Goal: Leave review/rating: Share an evaluation or opinion about a product, service, or content

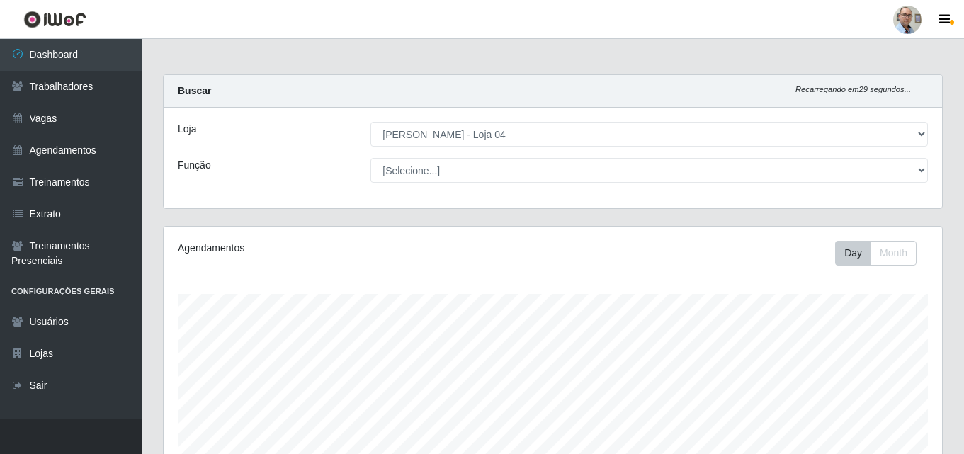
select select "251"
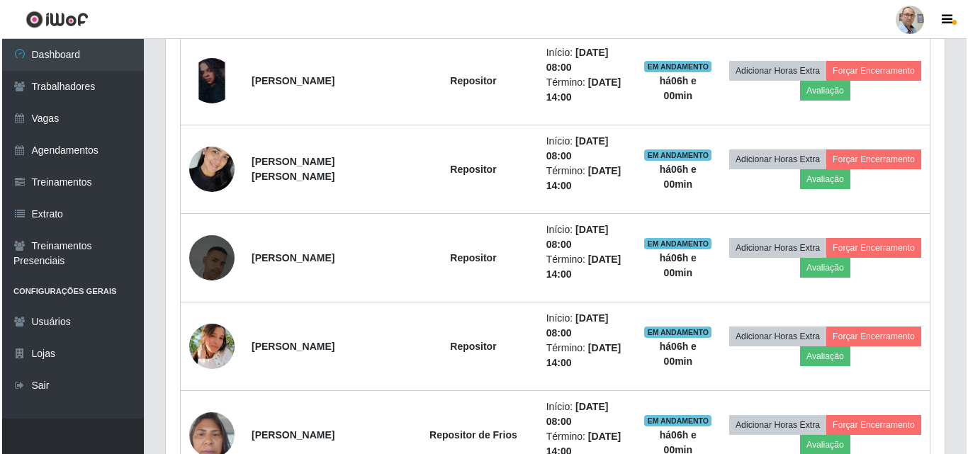
scroll to position [921, 0]
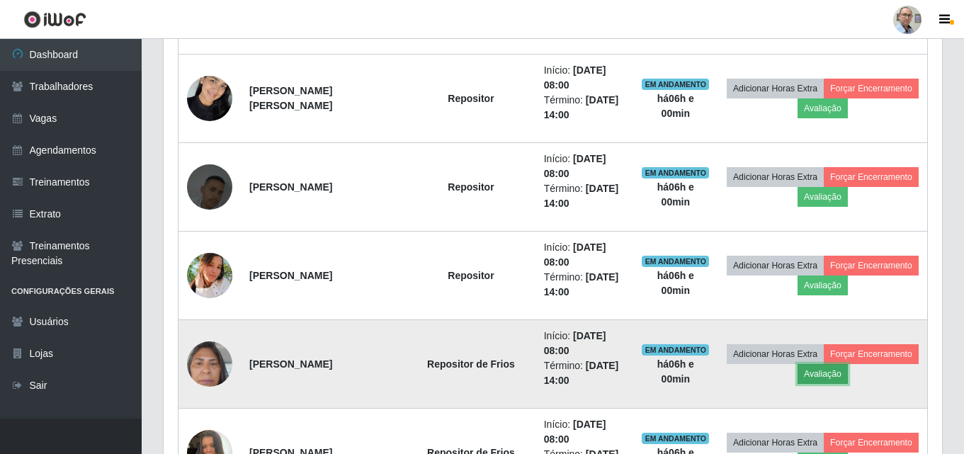
click at [848, 371] on button "Avaliação" at bounding box center [823, 374] width 50 height 20
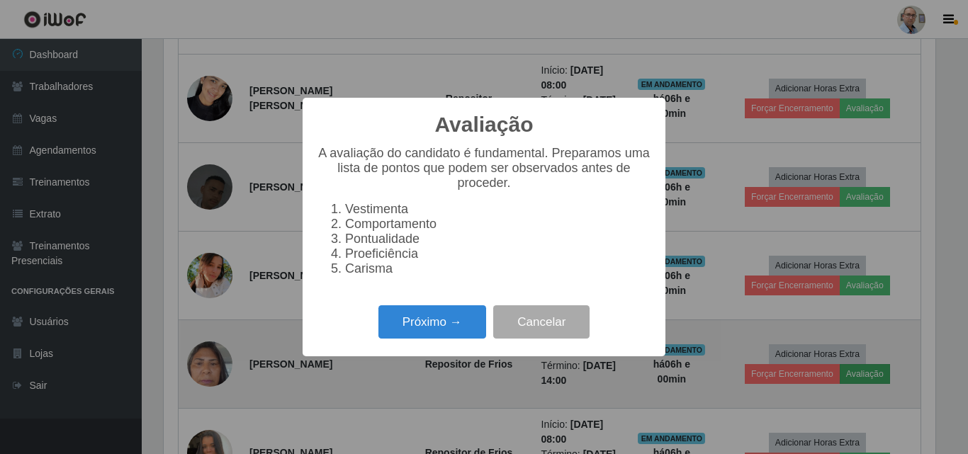
scroll to position [294, 772]
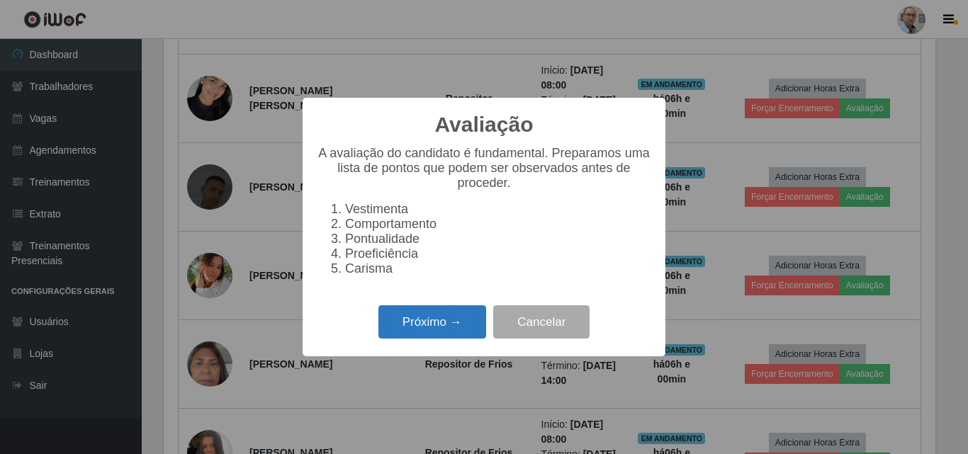
click at [448, 320] on button "Próximo →" at bounding box center [432, 321] width 108 height 33
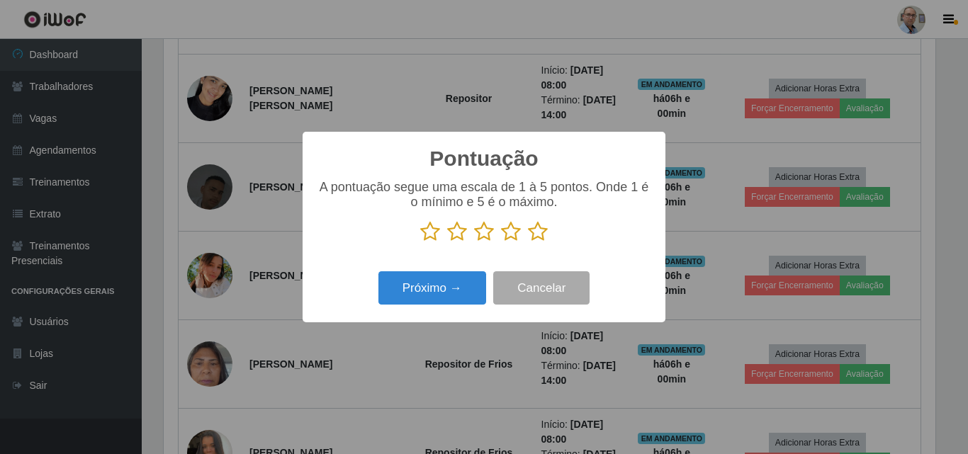
scroll to position [708279, 707801]
click at [539, 227] on icon at bounding box center [538, 231] width 20 height 21
click at [528, 242] on input "radio" at bounding box center [528, 242] width 0 height 0
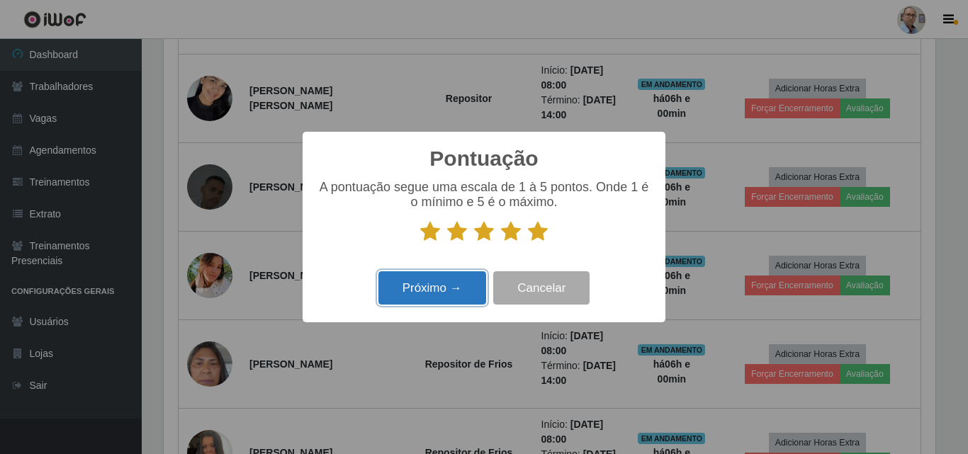
click at [449, 291] on button "Próximo →" at bounding box center [432, 287] width 108 height 33
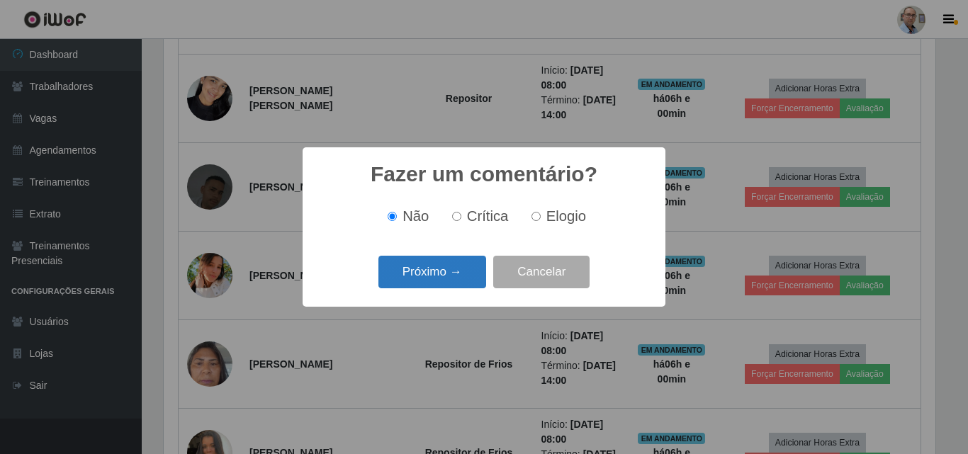
click at [454, 281] on button "Próximo →" at bounding box center [432, 272] width 108 height 33
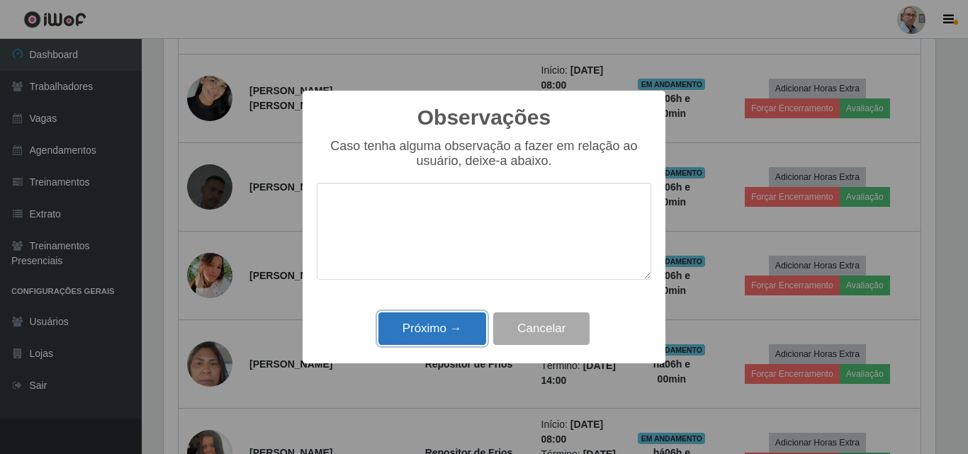
click at [452, 332] on button "Próximo →" at bounding box center [432, 328] width 108 height 33
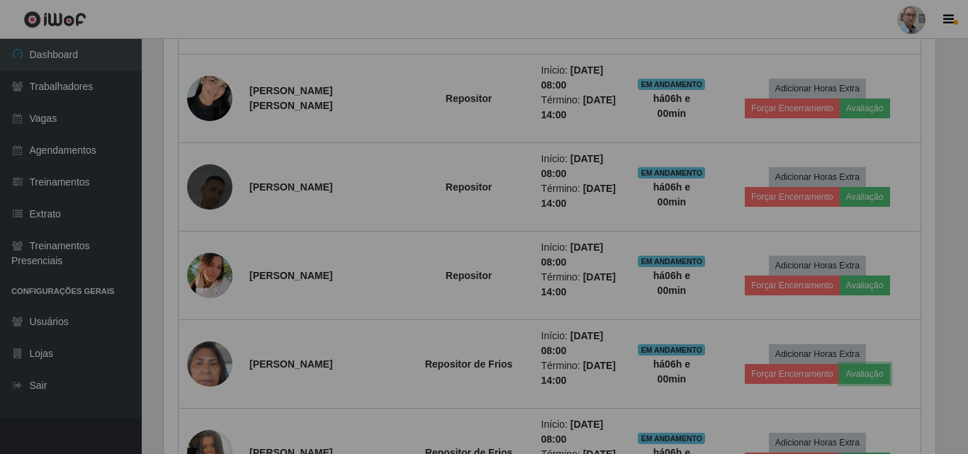
scroll to position [294, 779]
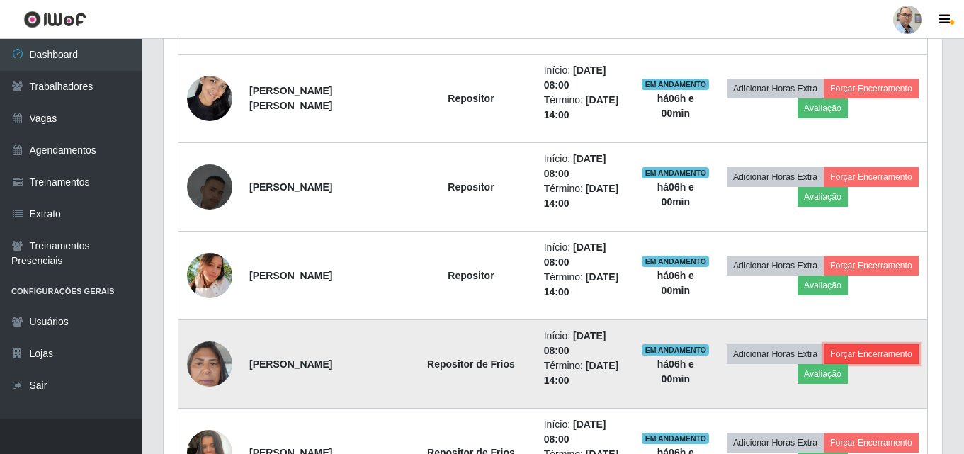
click at [824, 364] on button "Forçar Encerramento" at bounding box center [871, 354] width 95 height 20
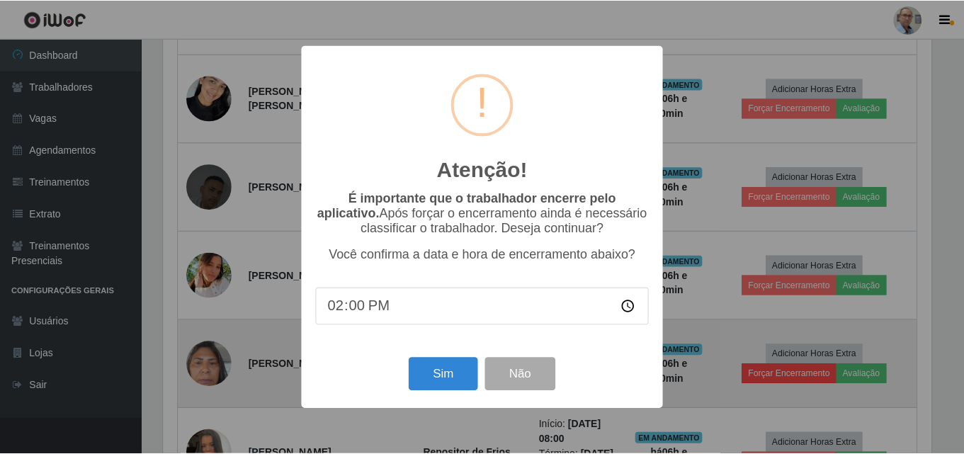
scroll to position [294, 772]
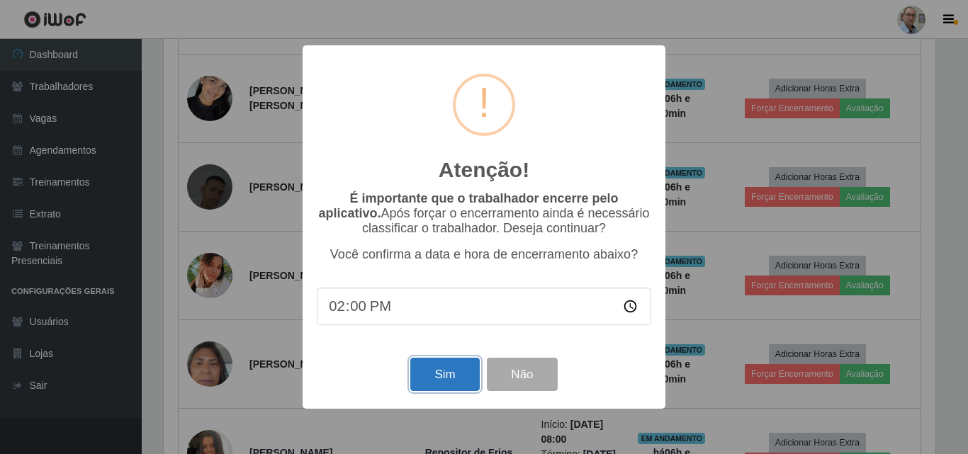
click at [440, 368] on button "Sim" at bounding box center [444, 374] width 69 height 33
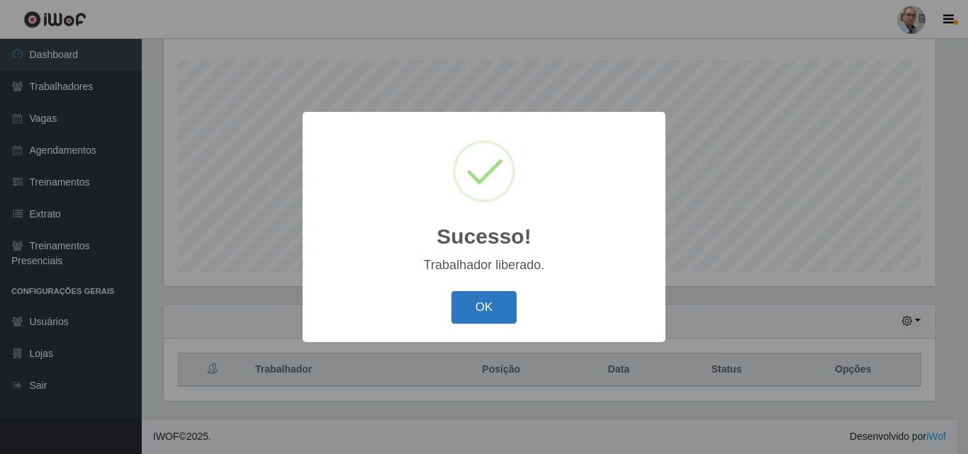
click at [480, 311] on button "OK" at bounding box center [484, 307] width 66 height 33
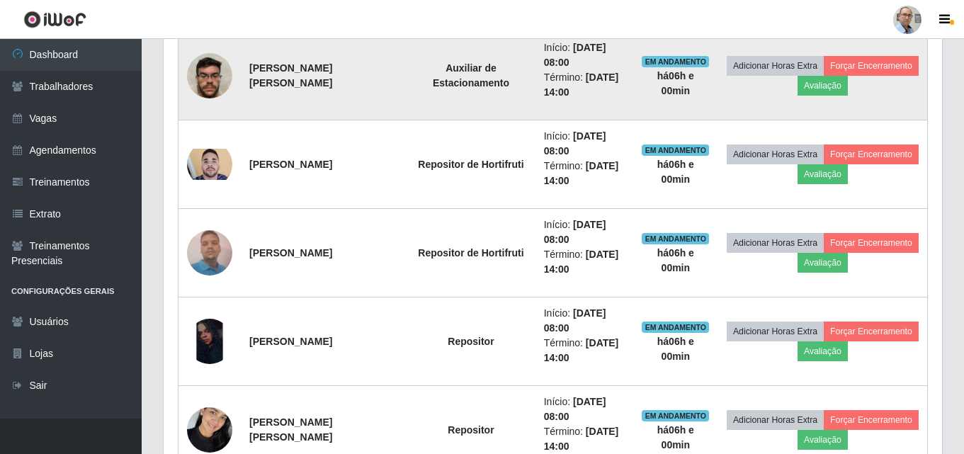
scroll to position [731, 0]
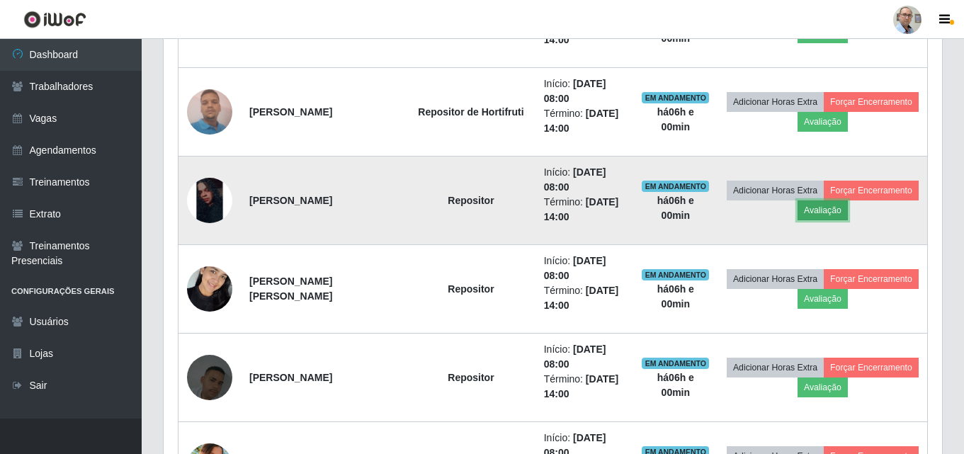
click at [848, 209] on button "Avaliação" at bounding box center [823, 211] width 50 height 20
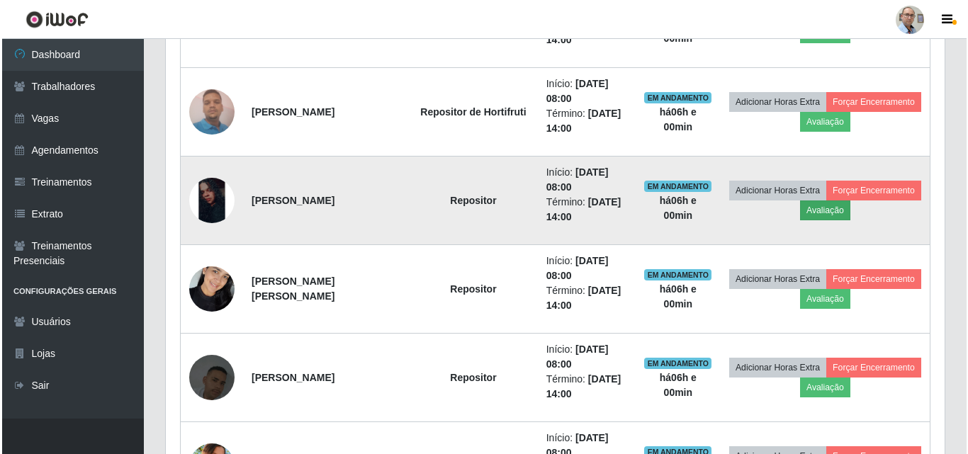
scroll to position [294, 772]
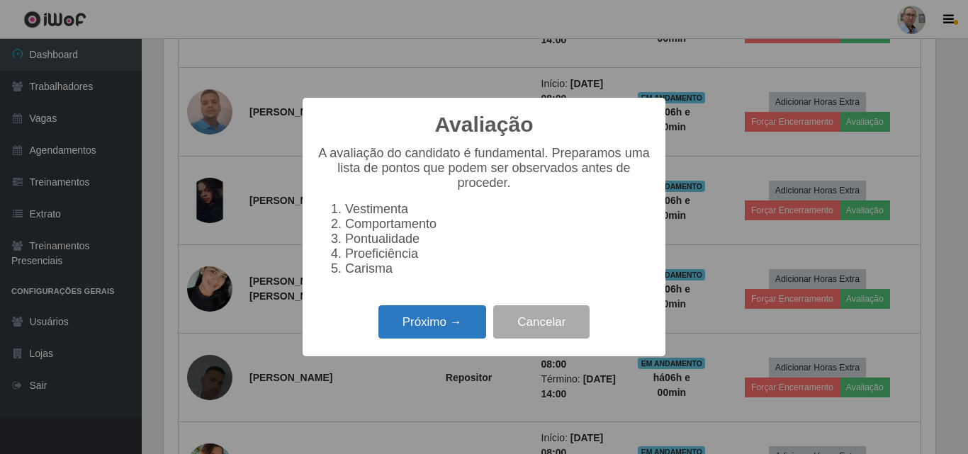
click at [438, 319] on button "Próximo →" at bounding box center [432, 321] width 108 height 33
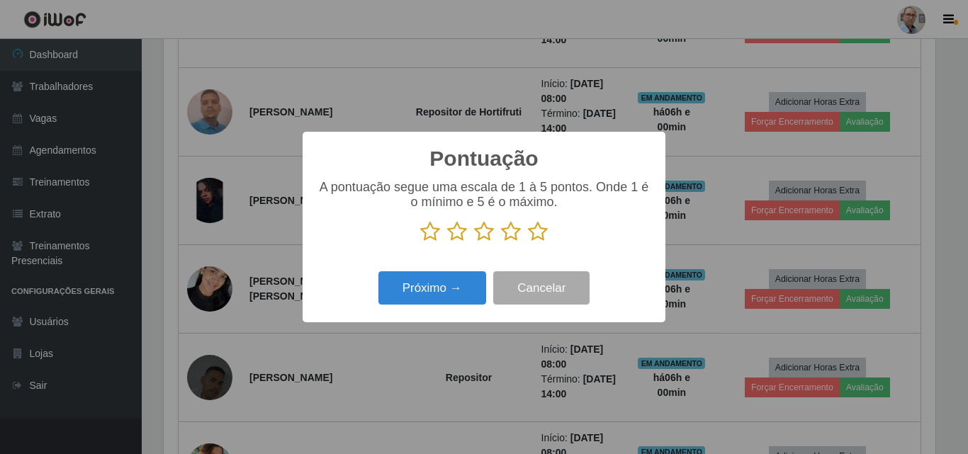
scroll to position [708279, 707801]
click at [534, 233] on icon at bounding box center [538, 231] width 20 height 21
click at [528, 242] on input "radio" at bounding box center [528, 242] width 0 height 0
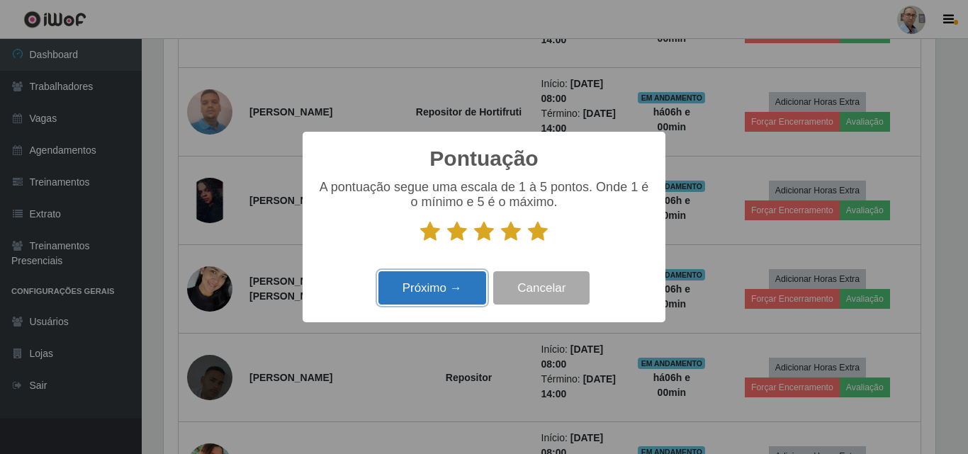
click at [463, 283] on button "Próximo →" at bounding box center [432, 287] width 108 height 33
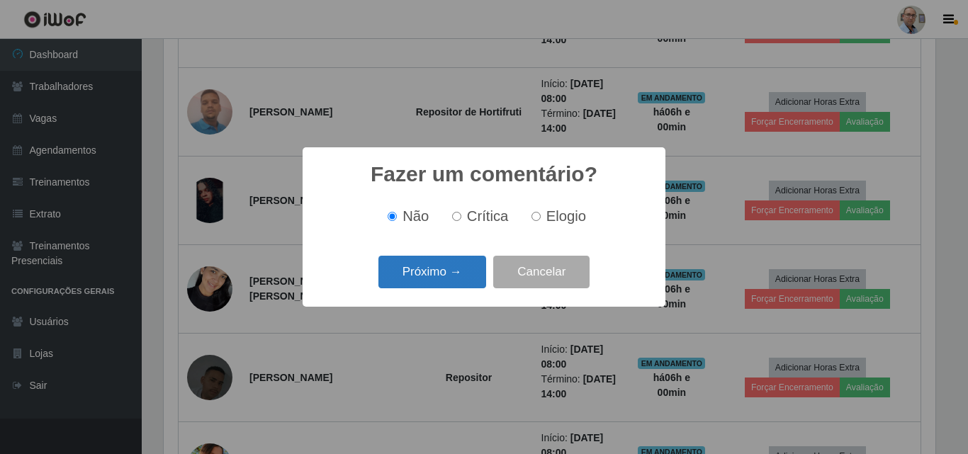
click at [458, 267] on button "Próximo →" at bounding box center [432, 272] width 108 height 33
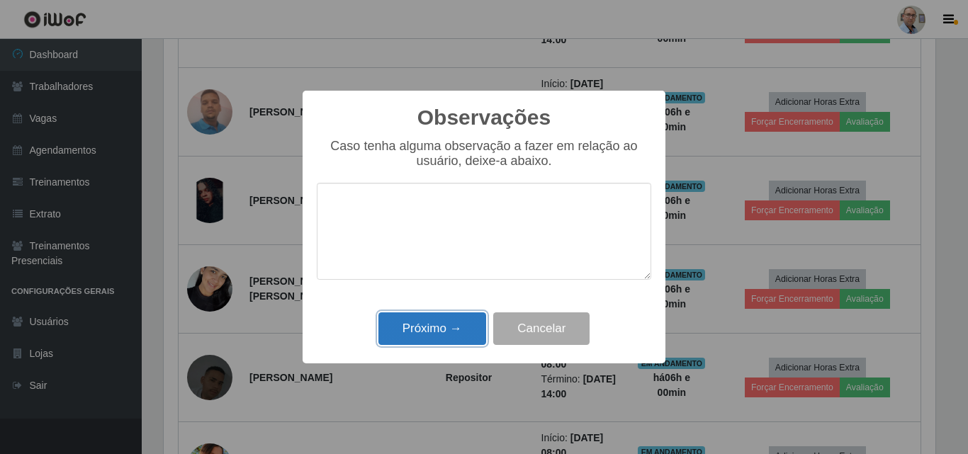
click at [436, 330] on button "Próximo →" at bounding box center [432, 328] width 108 height 33
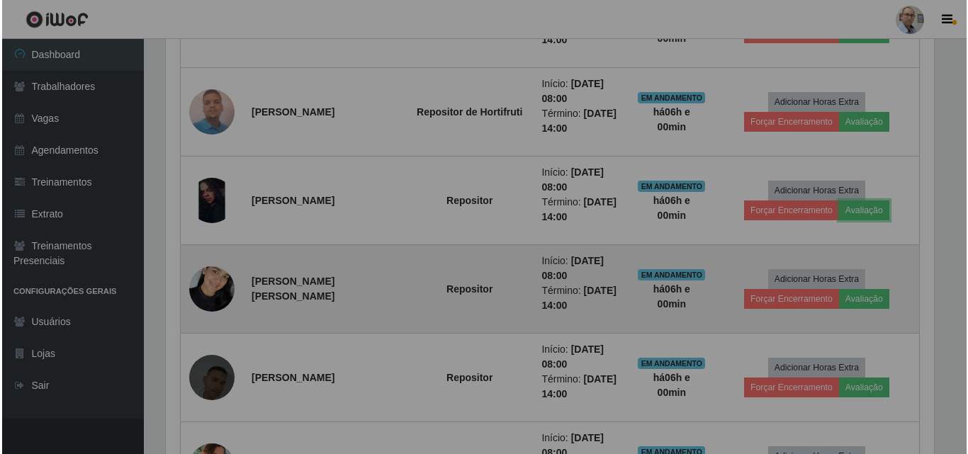
scroll to position [294, 779]
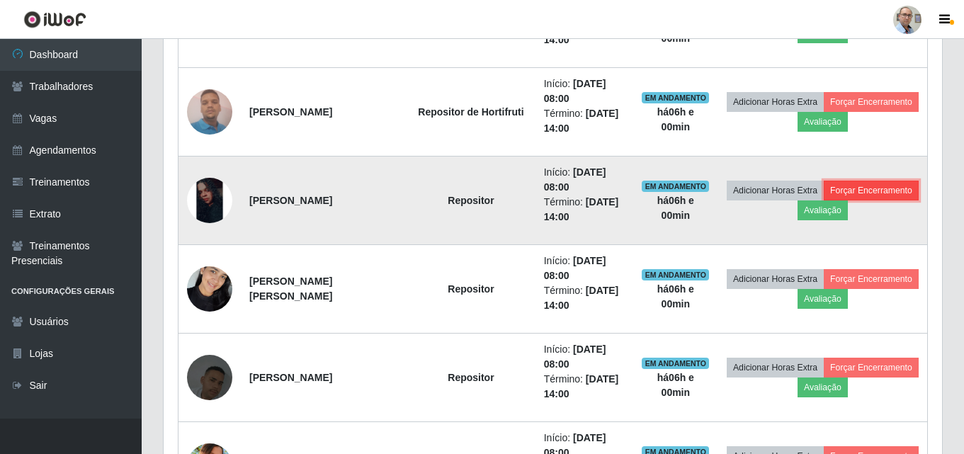
click at [825, 201] on button "Forçar Encerramento" at bounding box center [871, 191] width 95 height 20
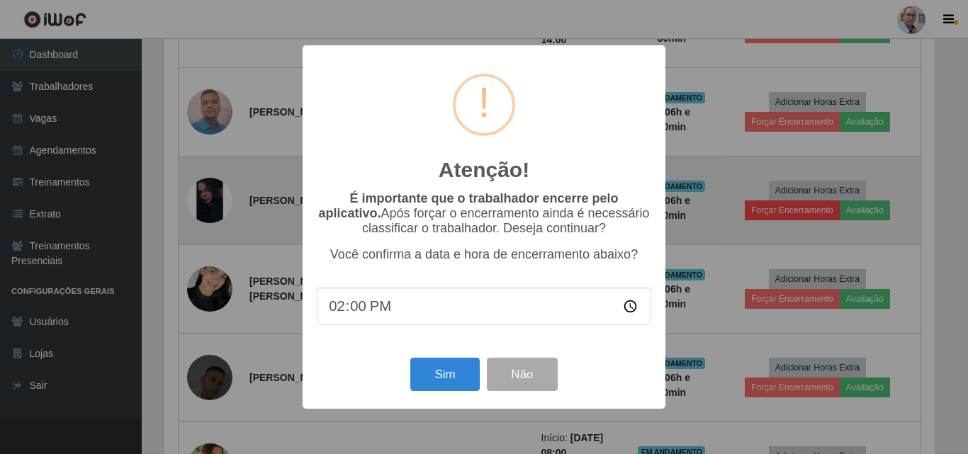
scroll to position [0, 0]
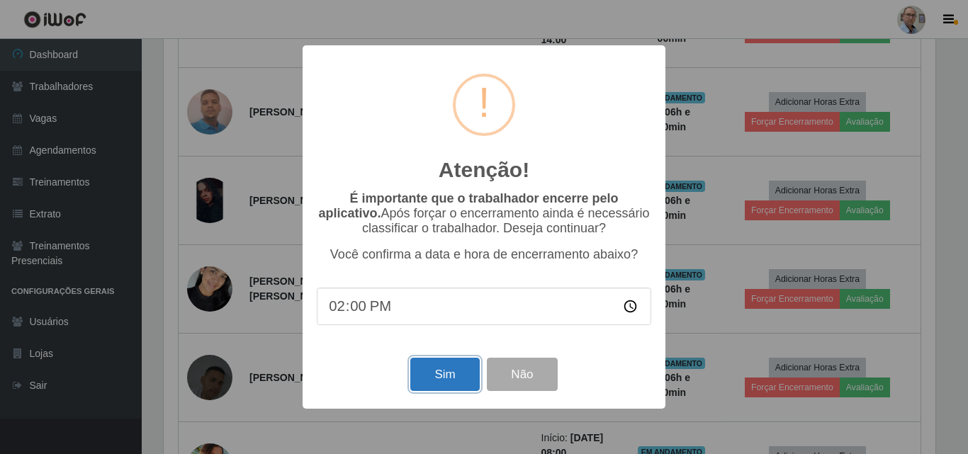
click at [449, 373] on button "Sim" at bounding box center [444, 374] width 69 height 33
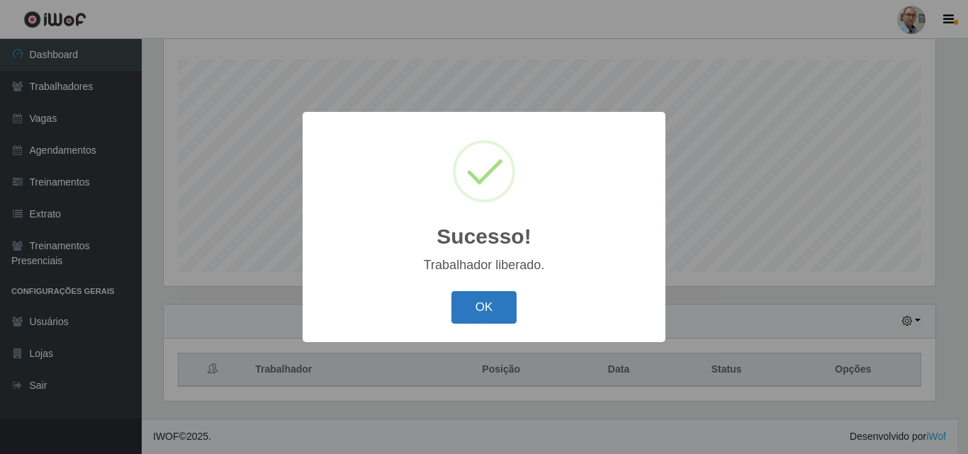
click at [480, 310] on button "OK" at bounding box center [484, 307] width 66 height 33
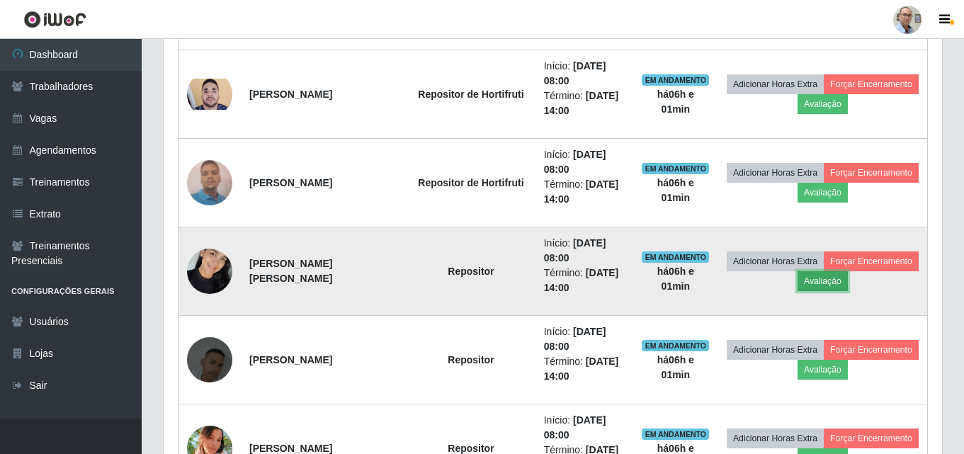
click at [848, 281] on button "Avaliação" at bounding box center [823, 281] width 50 height 20
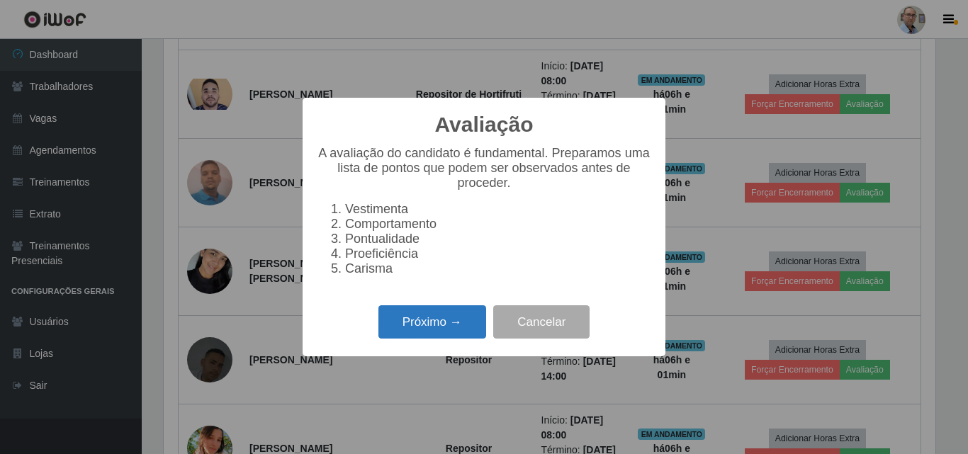
click at [454, 329] on button "Próximo →" at bounding box center [432, 321] width 108 height 33
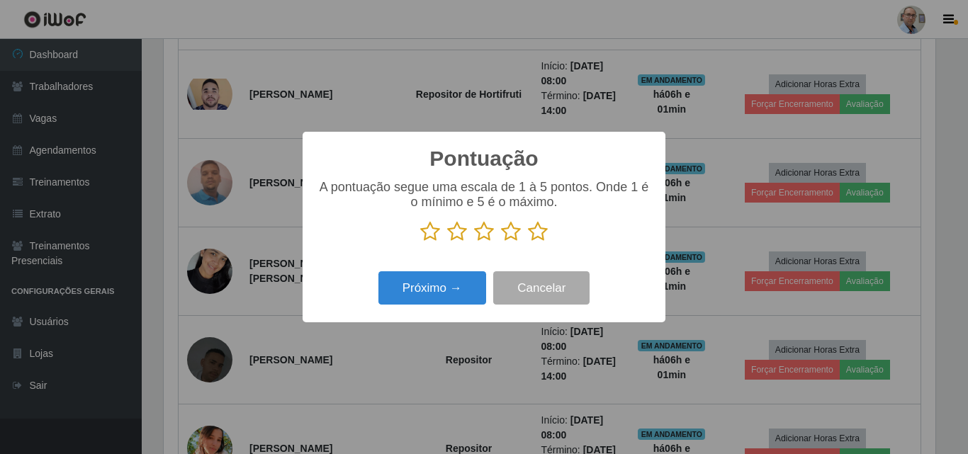
click at [539, 231] on icon at bounding box center [538, 231] width 20 height 21
click at [528, 242] on input "radio" at bounding box center [528, 242] width 0 height 0
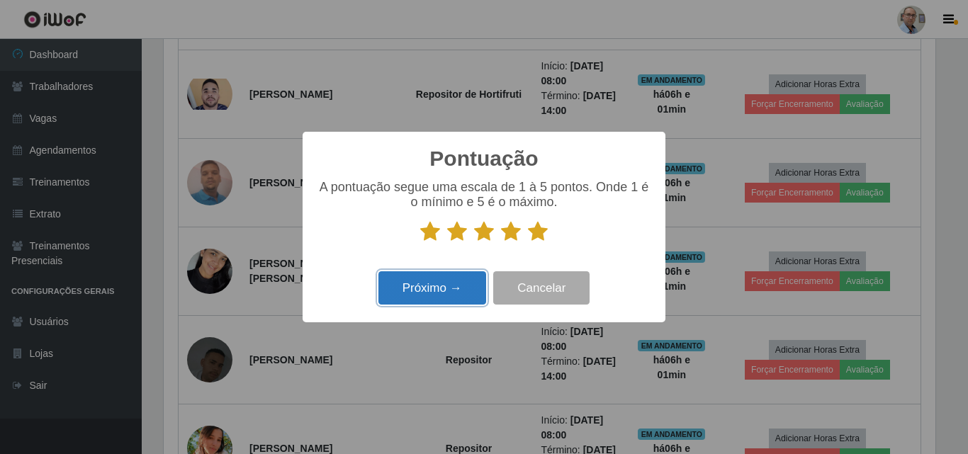
click at [463, 296] on button "Próximo →" at bounding box center [432, 287] width 108 height 33
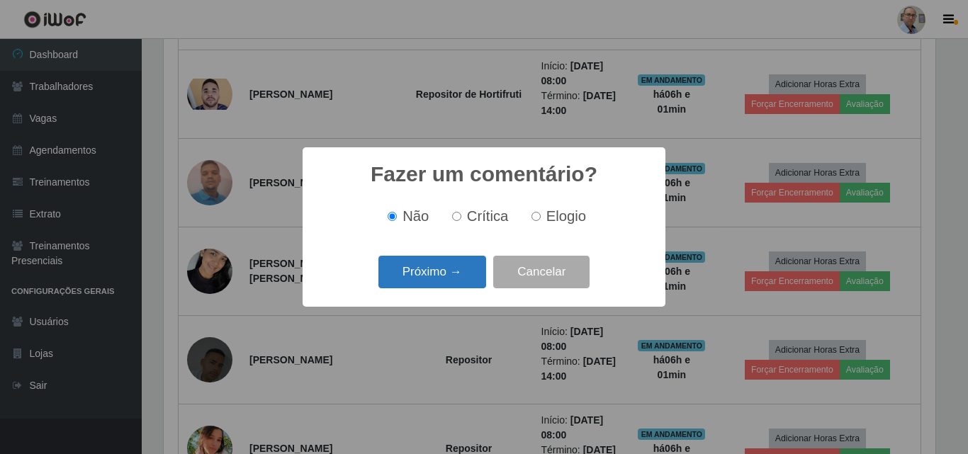
click at [463, 274] on button "Próximo →" at bounding box center [432, 272] width 108 height 33
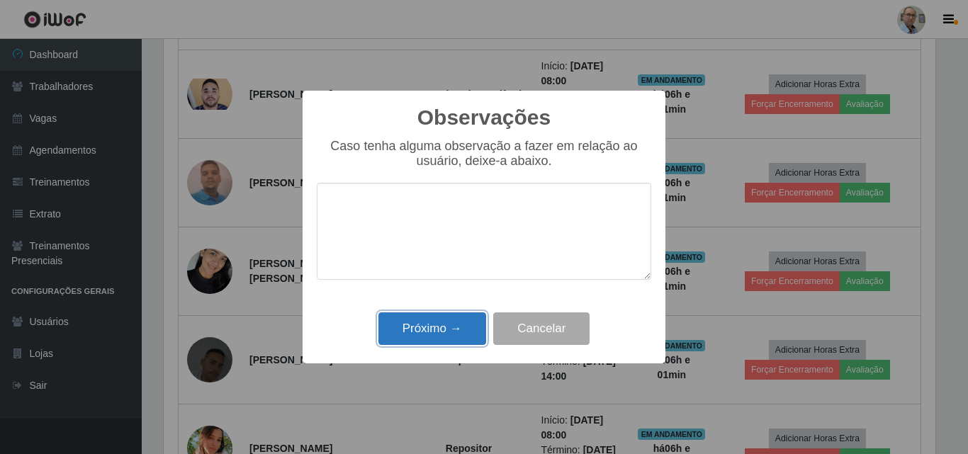
click at [460, 335] on button "Próximo →" at bounding box center [432, 328] width 108 height 33
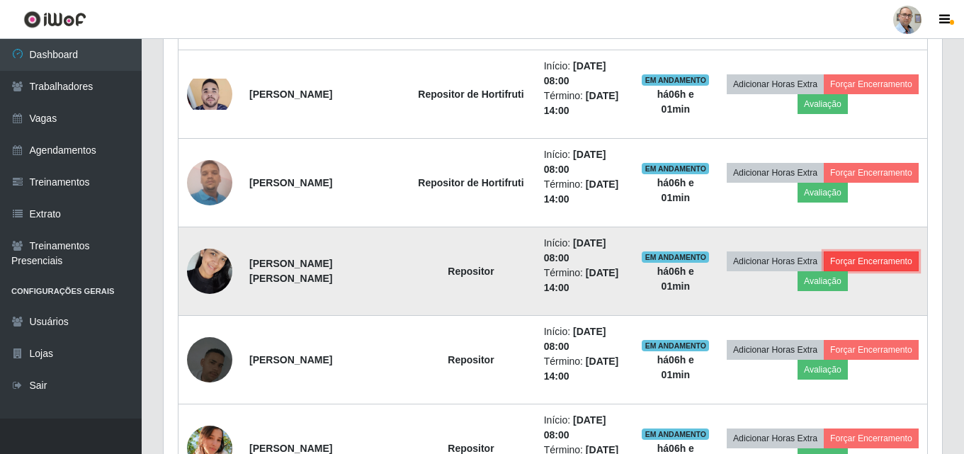
click at [824, 271] on button "Forçar Encerramento" at bounding box center [871, 262] width 95 height 20
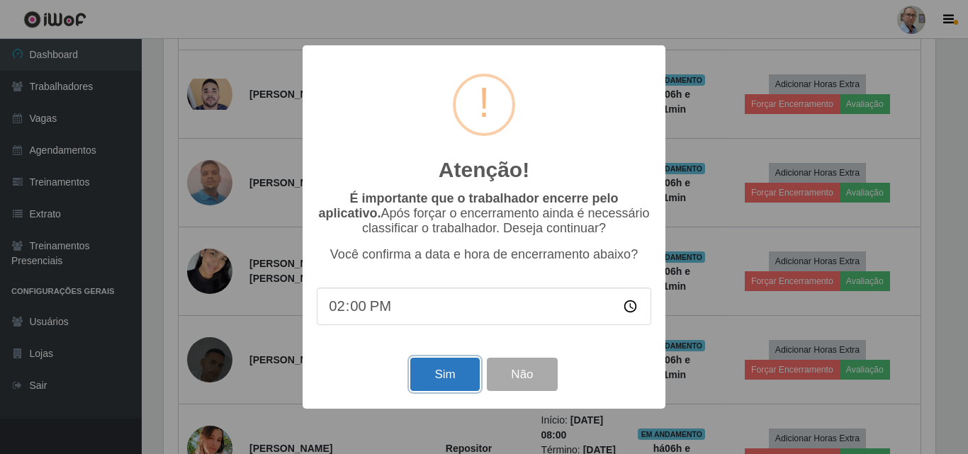
click at [432, 378] on button "Sim" at bounding box center [444, 374] width 69 height 33
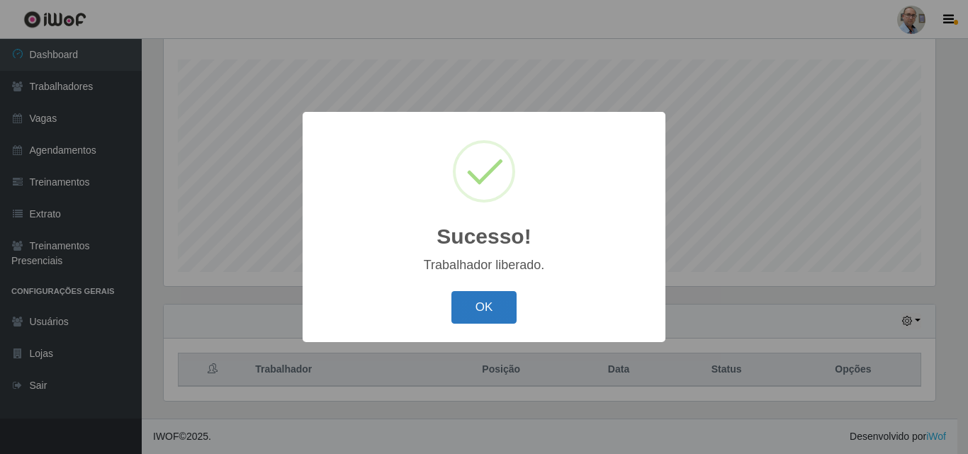
click at [492, 298] on button "OK" at bounding box center [484, 307] width 66 height 33
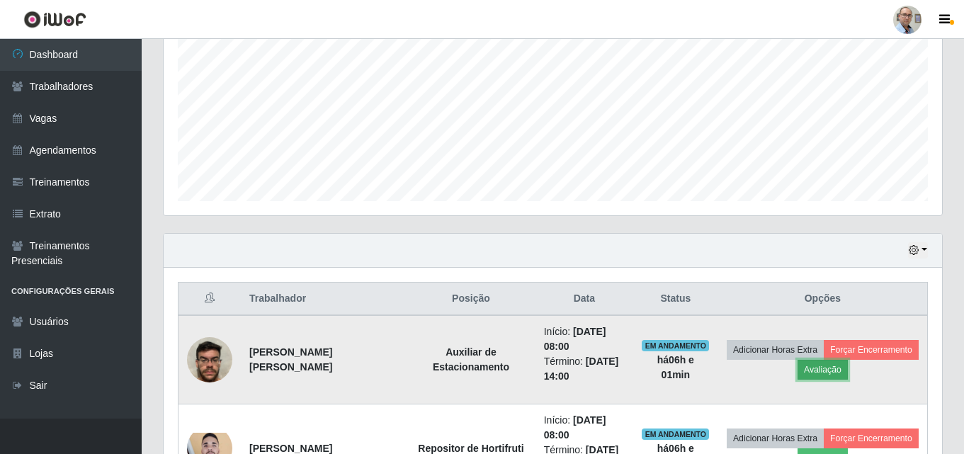
click at [848, 369] on button "Avaliação" at bounding box center [823, 370] width 50 height 20
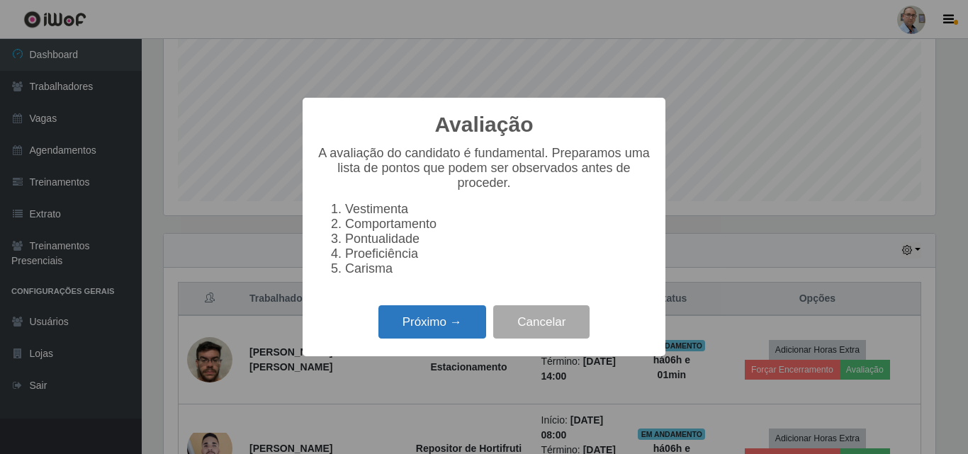
click at [418, 334] on button "Próximo →" at bounding box center [432, 321] width 108 height 33
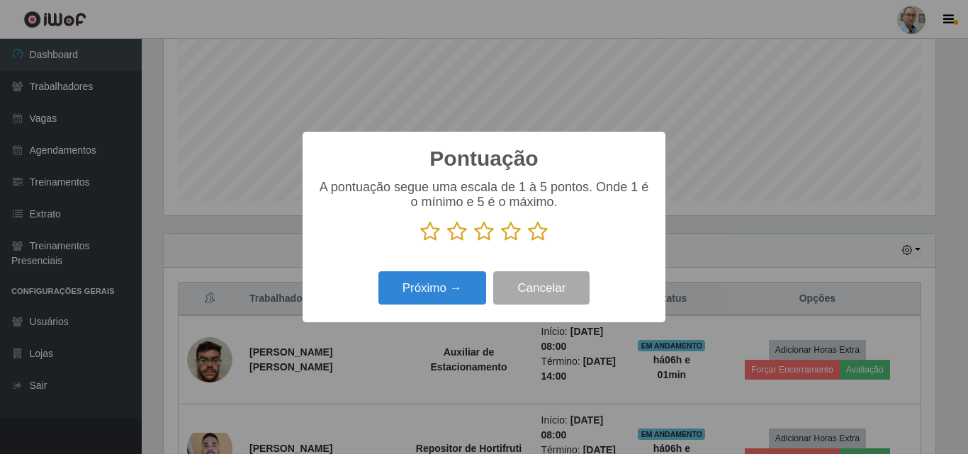
click at [541, 234] on icon at bounding box center [538, 231] width 20 height 21
click at [528, 242] on input "radio" at bounding box center [528, 242] width 0 height 0
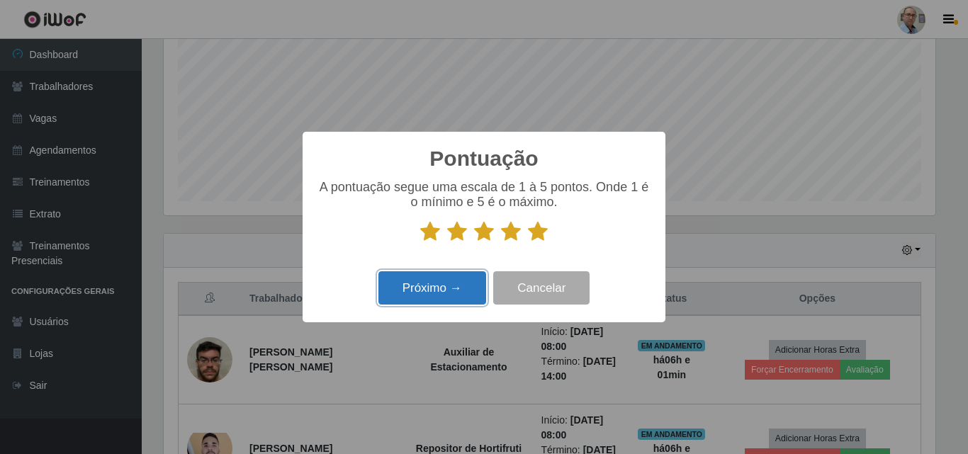
click at [456, 291] on button "Próximo →" at bounding box center [432, 287] width 108 height 33
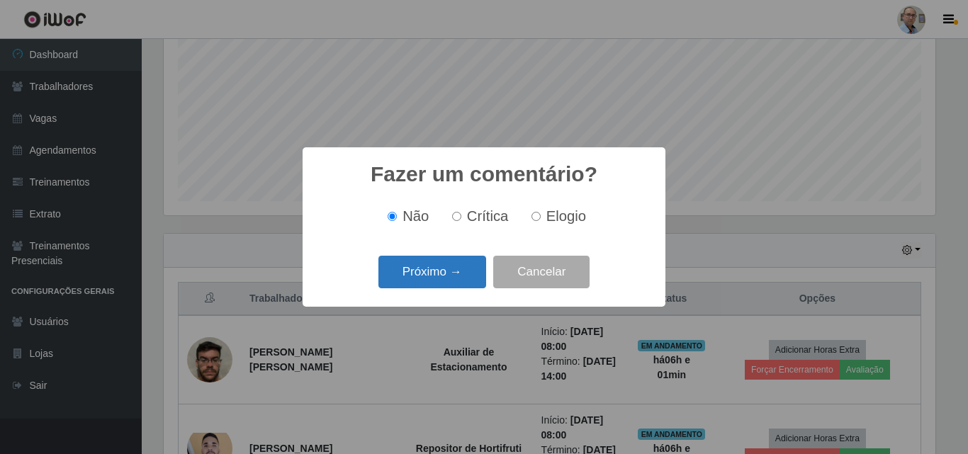
click at [453, 272] on button "Próximo →" at bounding box center [432, 272] width 108 height 33
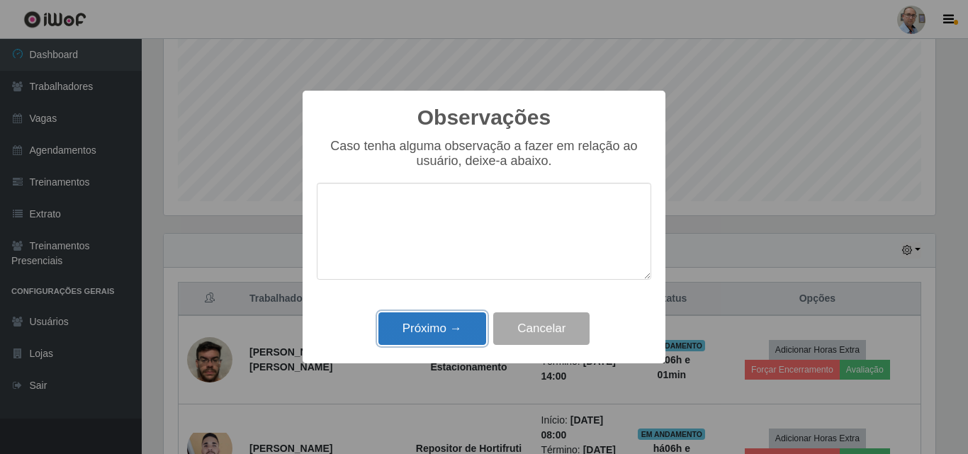
click at [456, 327] on button "Próximo →" at bounding box center [432, 328] width 108 height 33
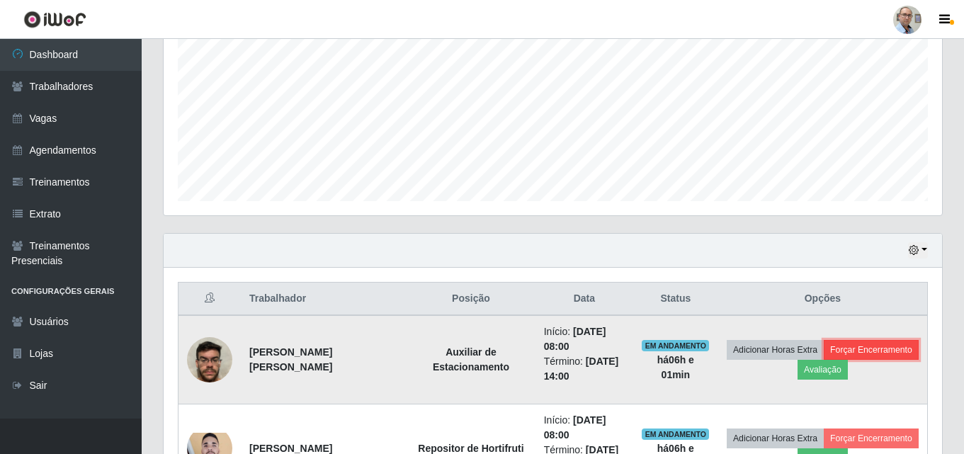
click at [831, 360] on button "Forçar Encerramento" at bounding box center [871, 350] width 95 height 20
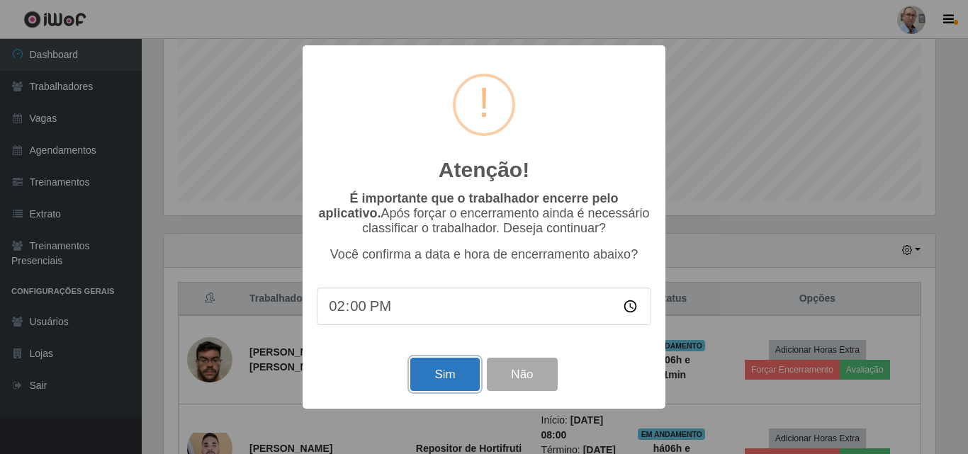
click at [452, 373] on button "Sim" at bounding box center [444, 374] width 69 height 33
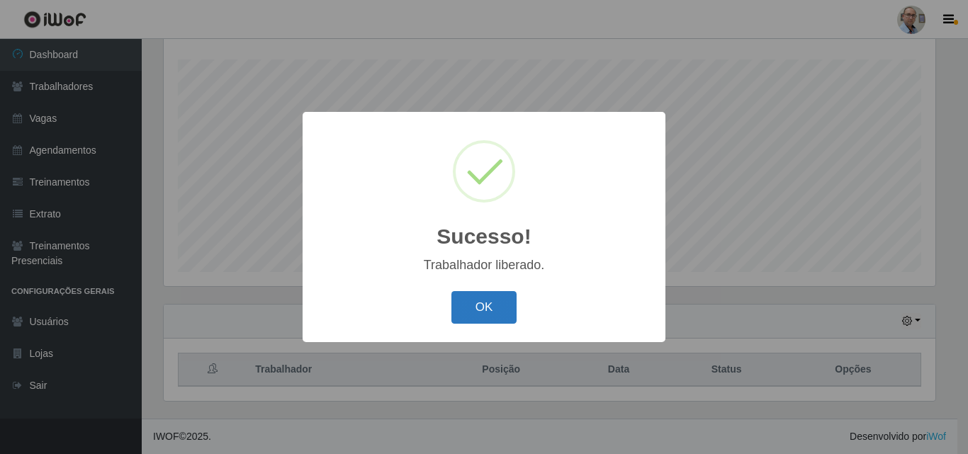
click at [497, 308] on button "OK" at bounding box center [484, 307] width 66 height 33
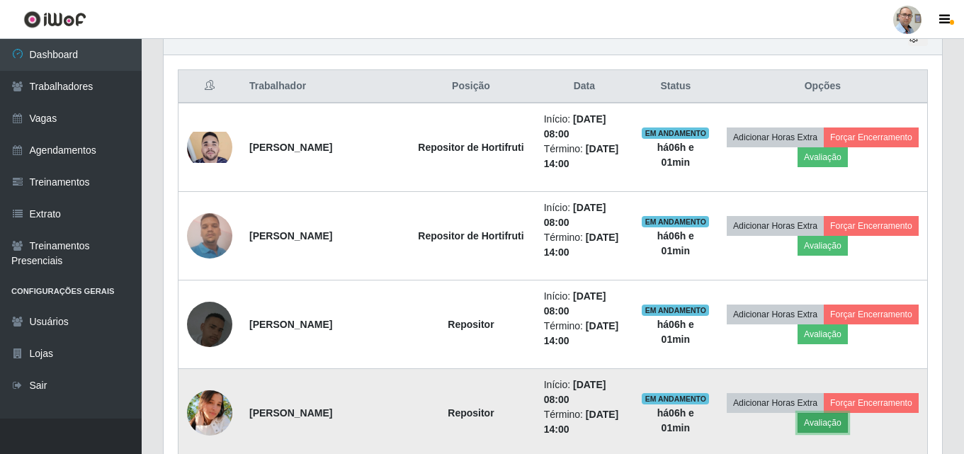
click at [848, 418] on button "Avaliação" at bounding box center [823, 423] width 50 height 20
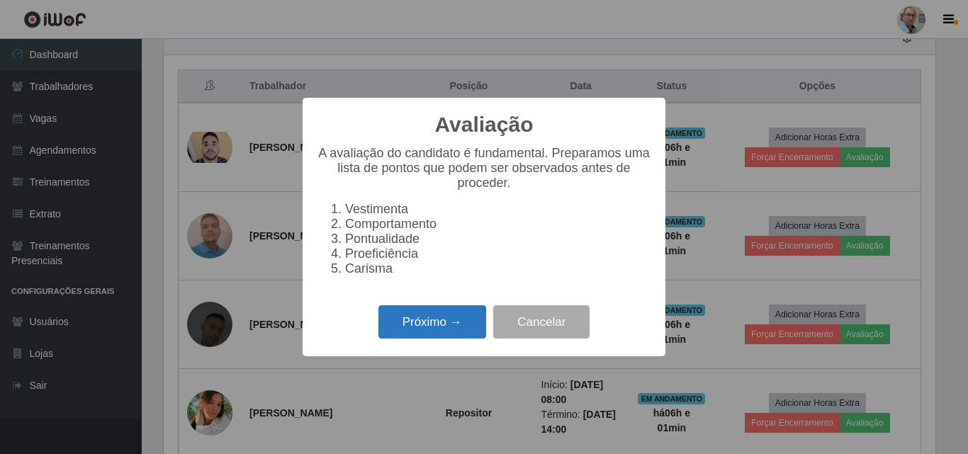
click at [449, 328] on button "Próximo →" at bounding box center [432, 321] width 108 height 33
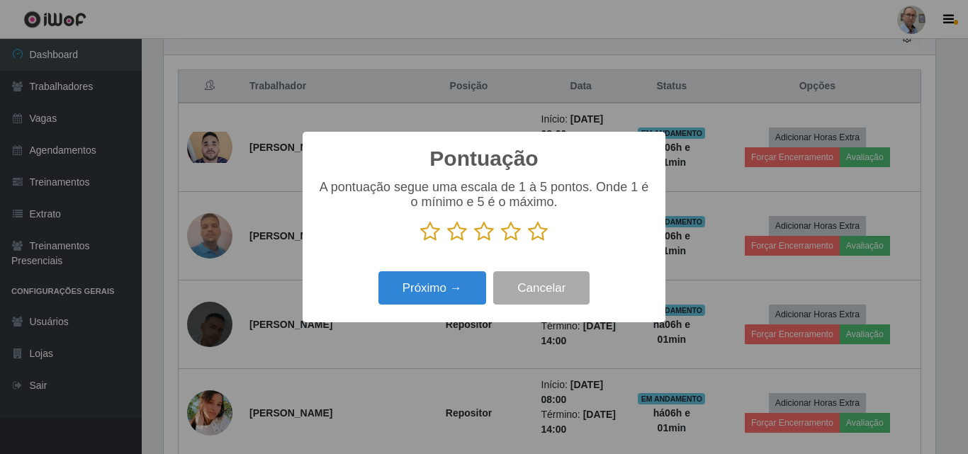
click at [540, 235] on icon at bounding box center [538, 231] width 20 height 21
click at [528, 242] on input "radio" at bounding box center [528, 242] width 0 height 0
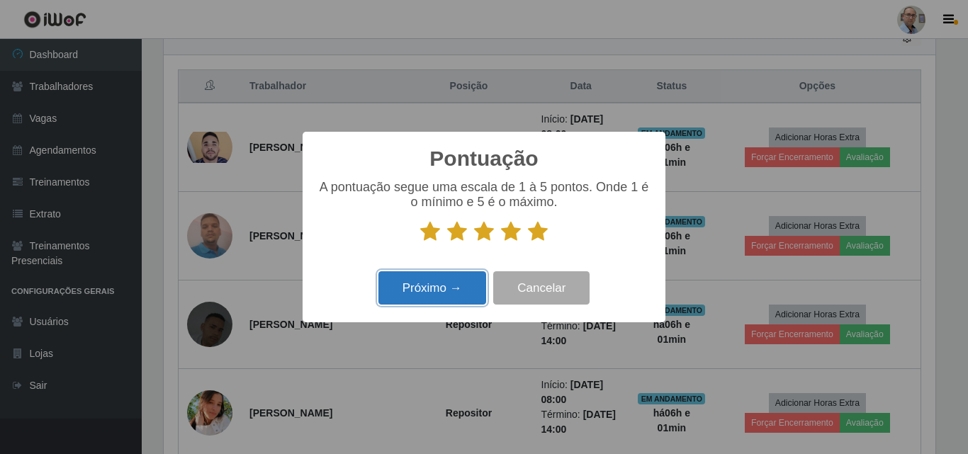
click at [461, 283] on button "Próximo →" at bounding box center [432, 287] width 108 height 33
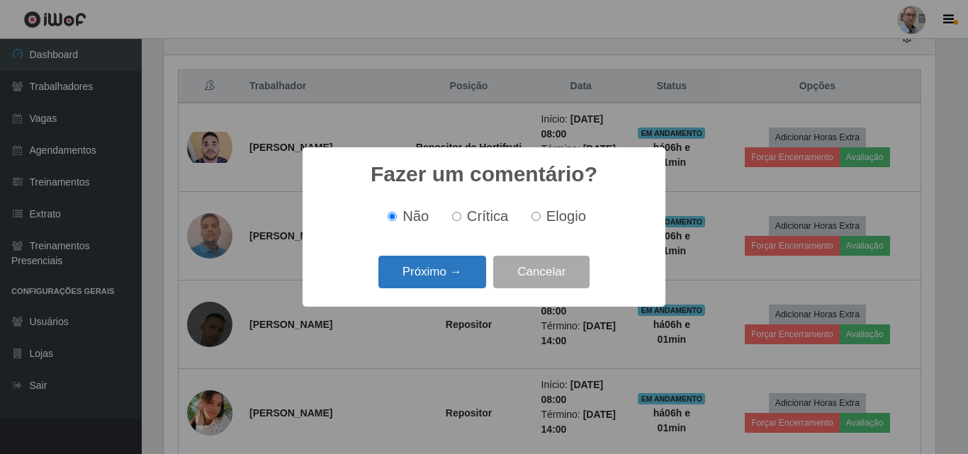
click at [464, 282] on button "Próximo →" at bounding box center [432, 272] width 108 height 33
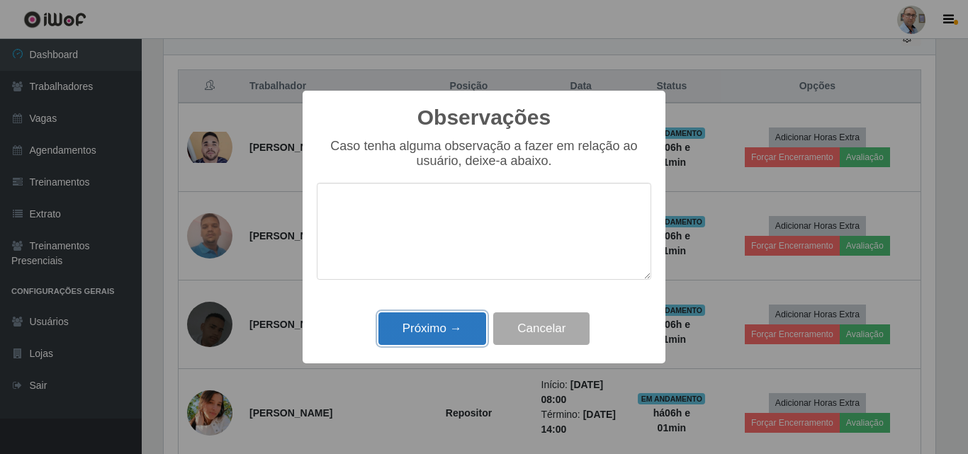
click at [464, 333] on button "Próximo →" at bounding box center [432, 328] width 108 height 33
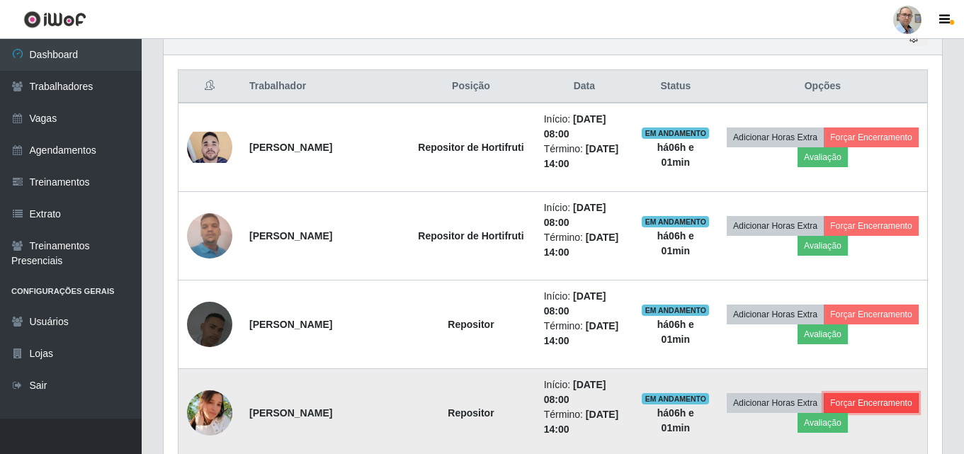
click at [830, 413] on button "Forçar Encerramento" at bounding box center [871, 403] width 95 height 20
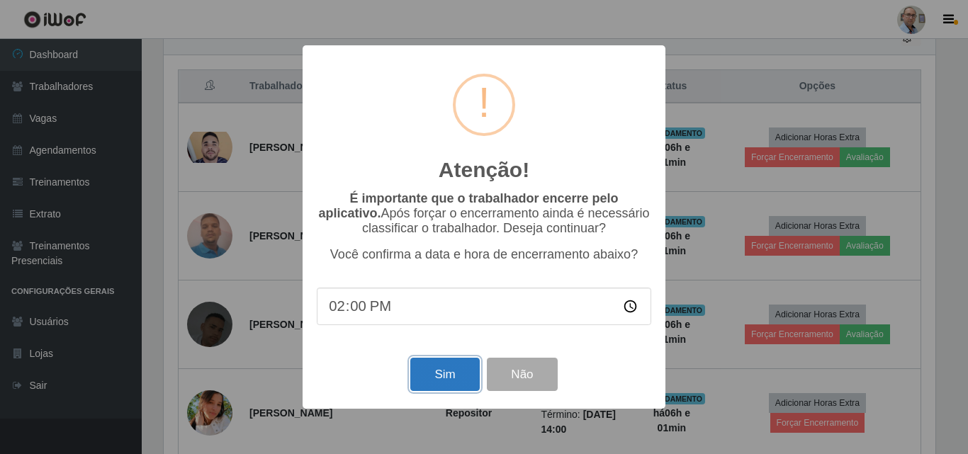
click at [463, 376] on button "Sim" at bounding box center [444, 374] width 69 height 33
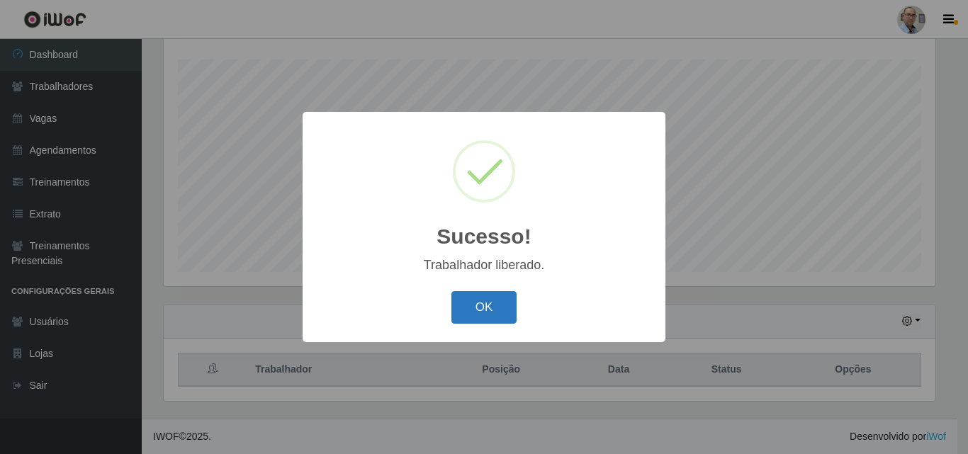
click at [479, 310] on button "OK" at bounding box center [484, 307] width 66 height 33
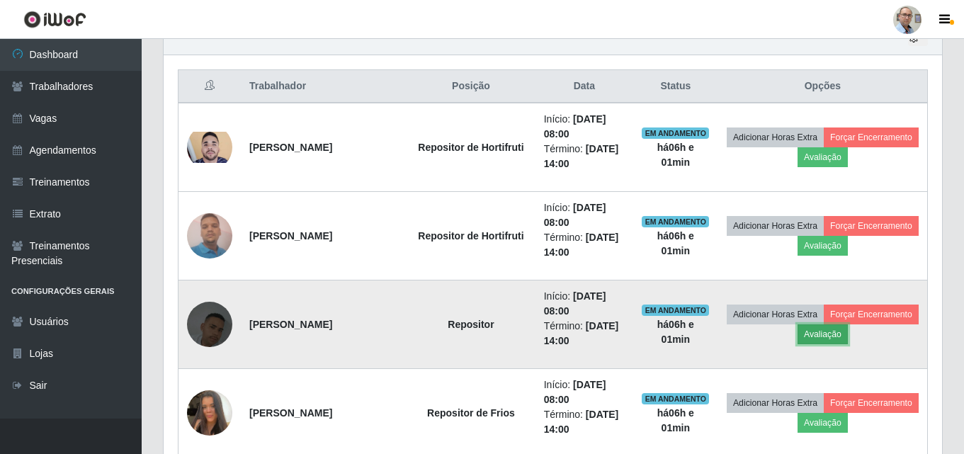
click at [848, 334] on button "Avaliação" at bounding box center [823, 335] width 50 height 20
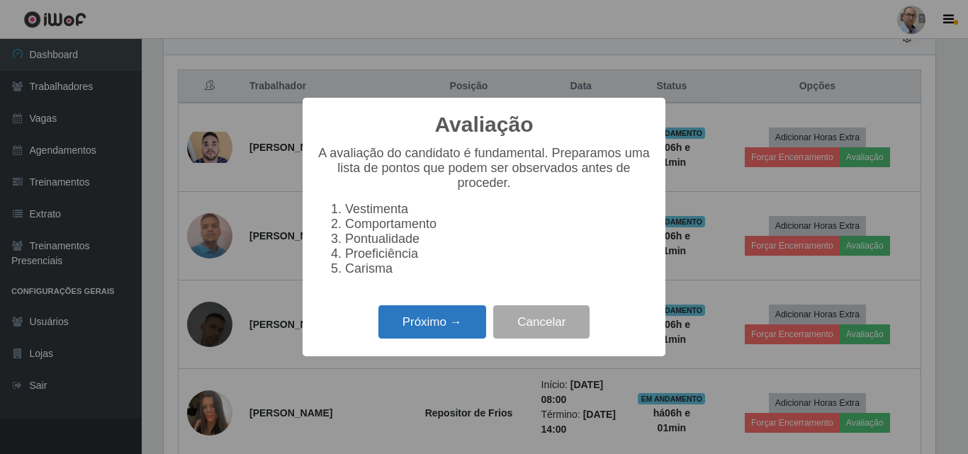
click at [447, 329] on button "Próximo →" at bounding box center [432, 321] width 108 height 33
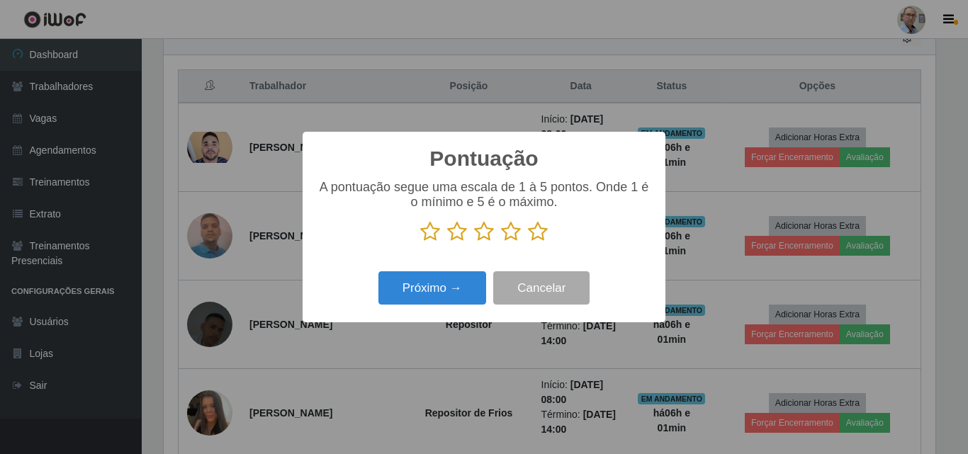
click at [541, 233] on icon at bounding box center [538, 231] width 20 height 21
click at [528, 242] on input "radio" at bounding box center [528, 242] width 0 height 0
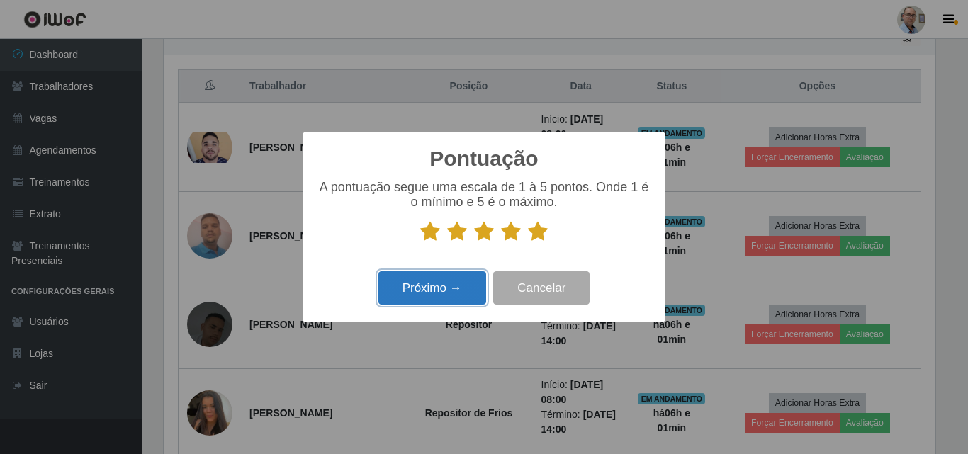
click at [439, 288] on button "Próximo →" at bounding box center [432, 287] width 108 height 33
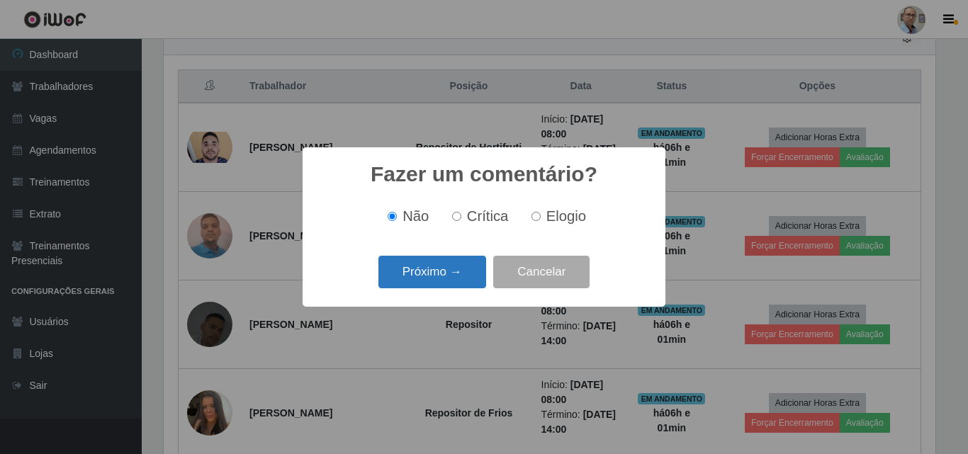
click at [441, 278] on button "Próximo →" at bounding box center [432, 272] width 108 height 33
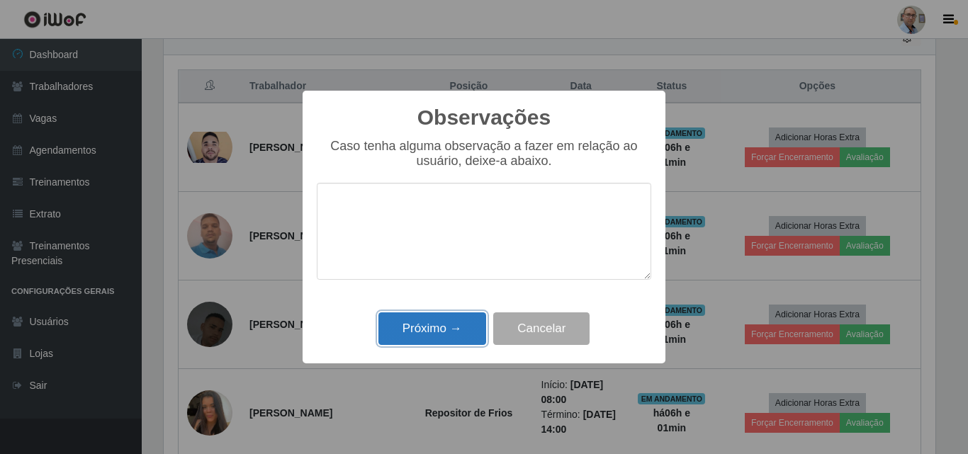
click at [444, 329] on button "Próximo →" at bounding box center [432, 328] width 108 height 33
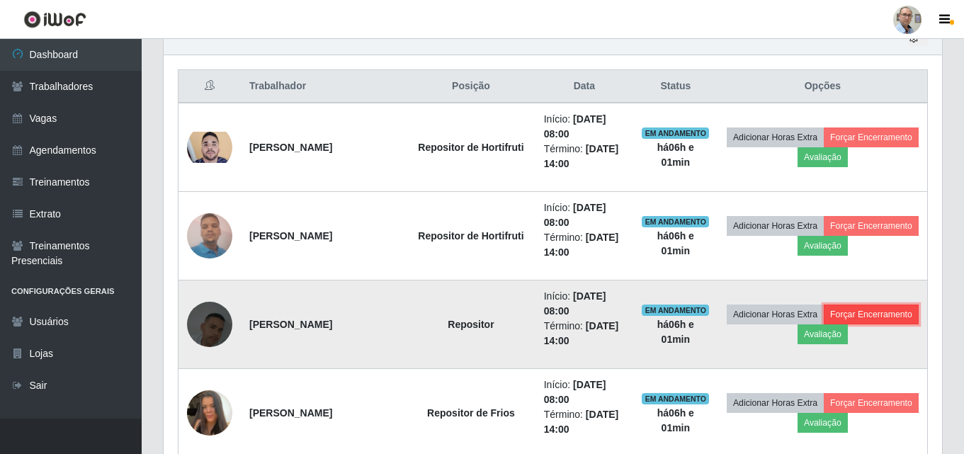
click at [824, 325] on button "Forçar Encerramento" at bounding box center [871, 315] width 95 height 20
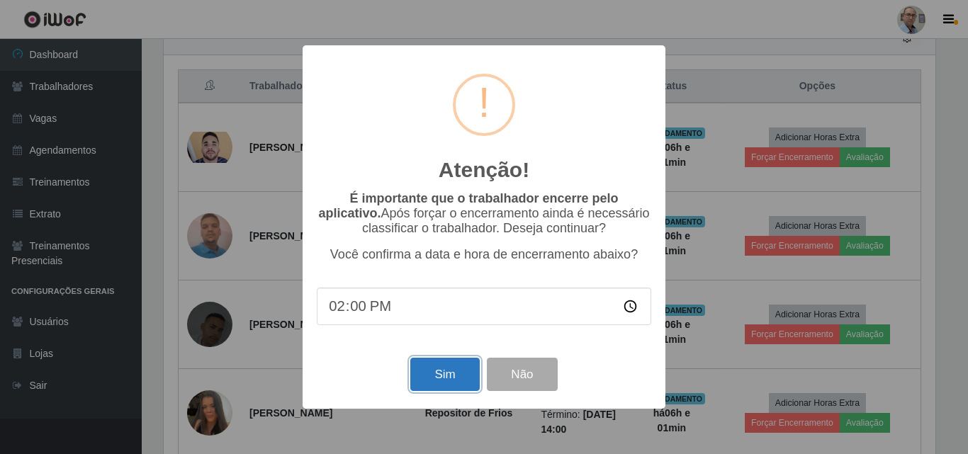
click at [473, 380] on button "Sim" at bounding box center [444, 374] width 69 height 33
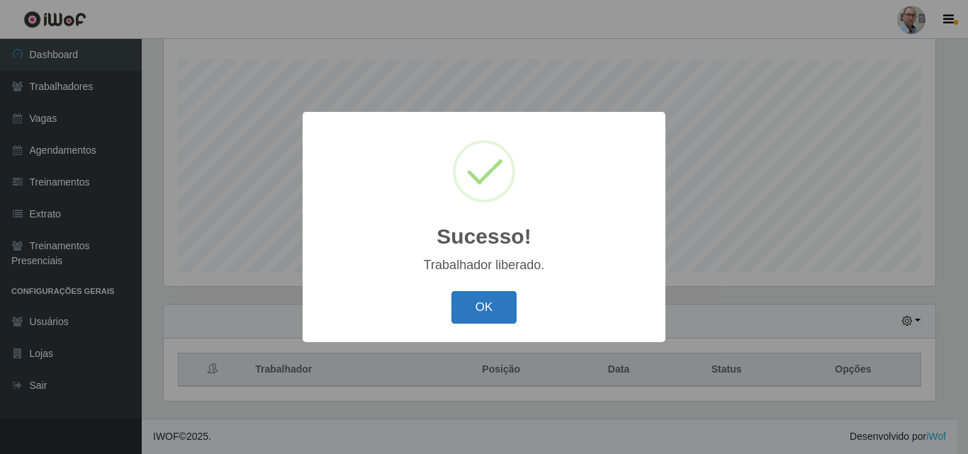
click at [474, 314] on button "OK" at bounding box center [484, 307] width 66 height 33
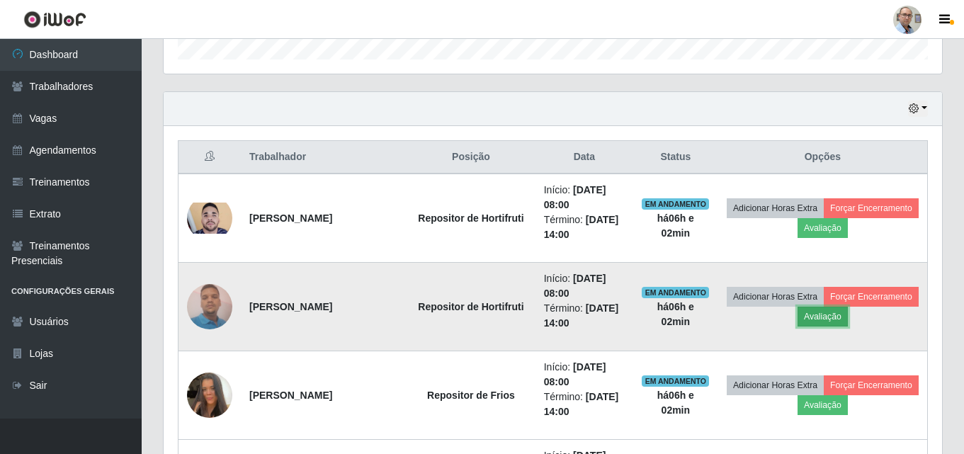
click at [848, 319] on button "Avaliação" at bounding box center [823, 317] width 50 height 20
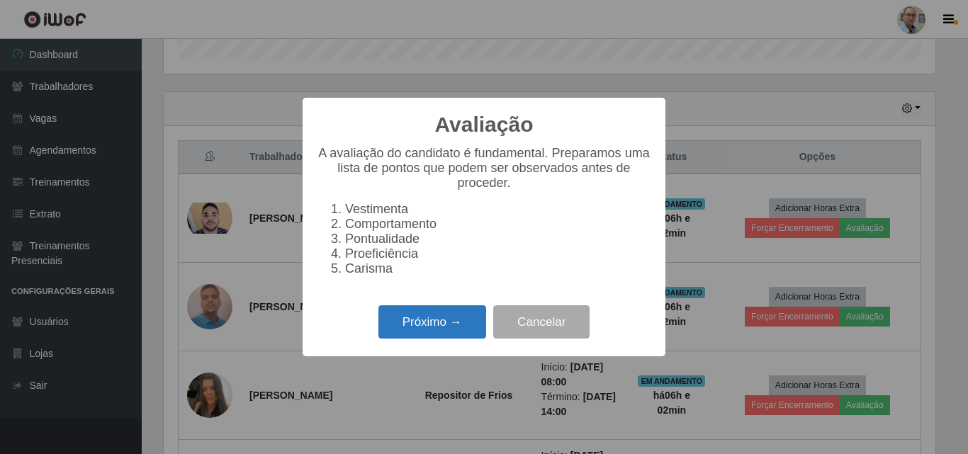
click at [464, 322] on button "Próximo →" at bounding box center [432, 321] width 108 height 33
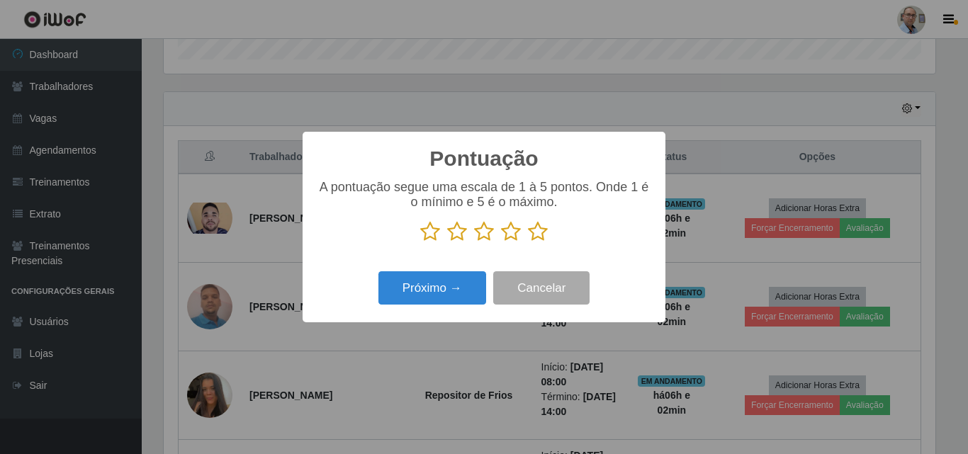
click at [539, 232] on icon at bounding box center [538, 231] width 20 height 21
click at [528, 242] on input "radio" at bounding box center [528, 242] width 0 height 0
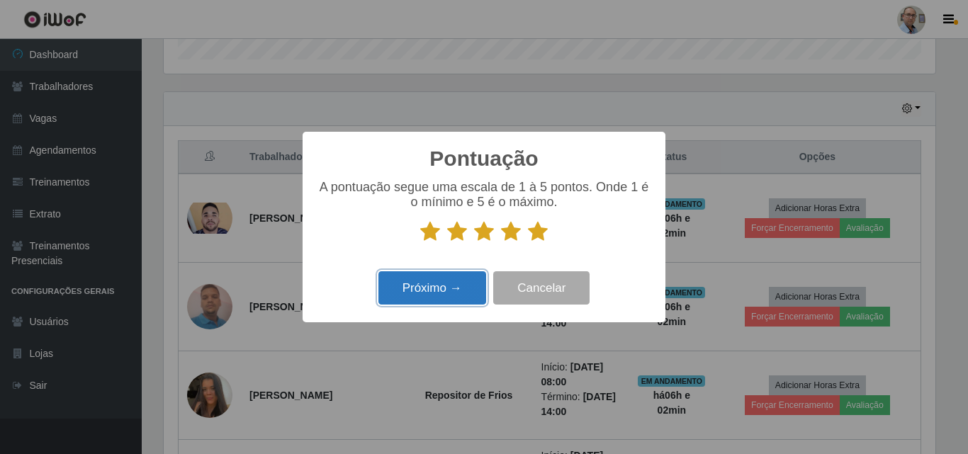
click at [445, 297] on button "Próximo →" at bounding box center [432, 287] width 108 height 33
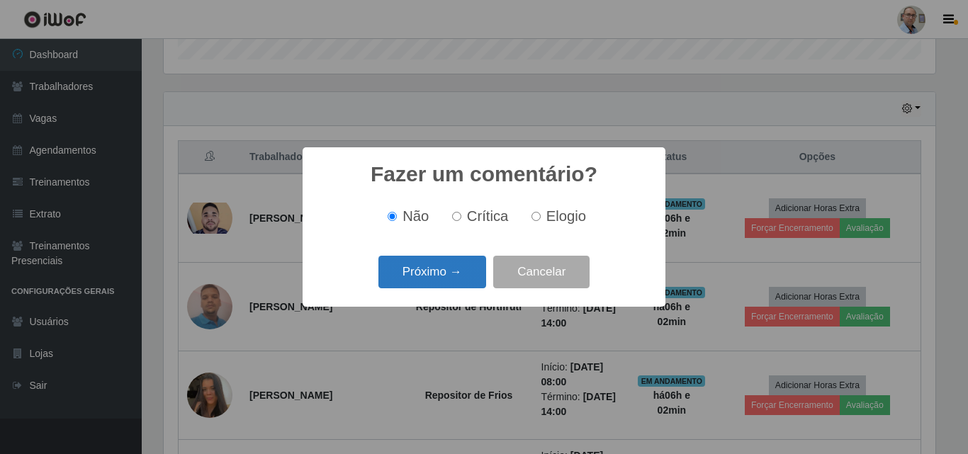
click at [451, 284] on button "Próximo →" at bounding box center [432, 272] width 108 height 33
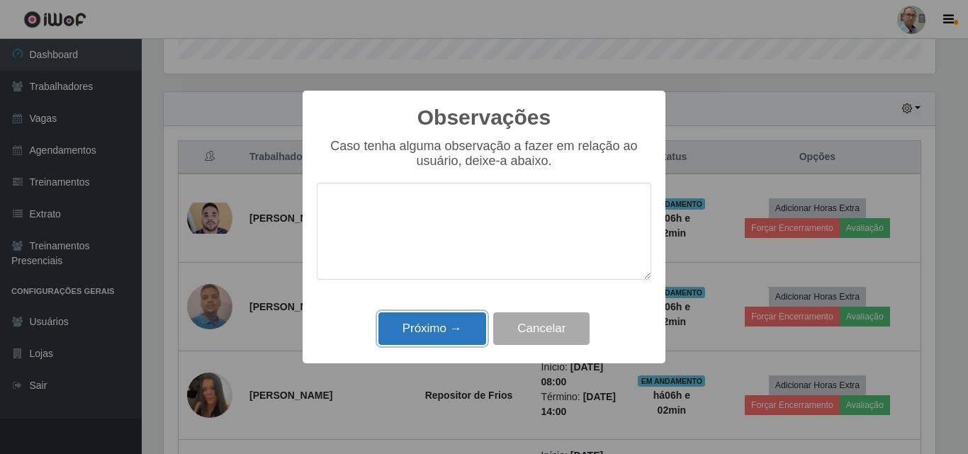
click at [464, 321] on button "Próximo →" at bounding box center [432, 328] width 108 height 33
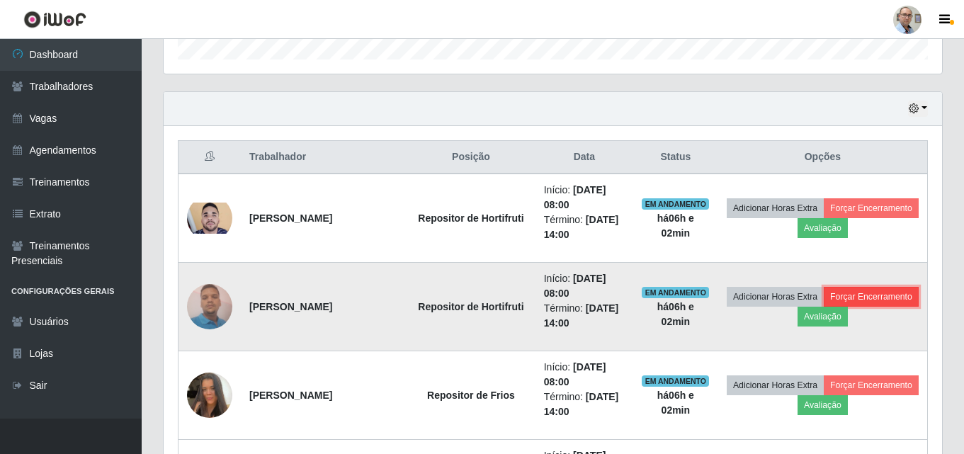
click at [824, 307] on button "Forçar Encerramento" at bounding box center [871, 297] width 95 height 20
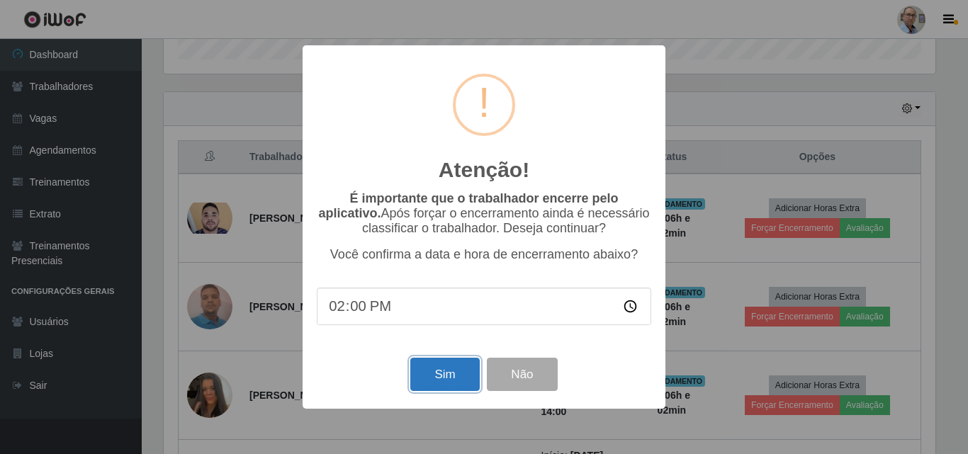
click at [452, 379] on button "Sim" at bounding box center [444, 374] width 69 height 33
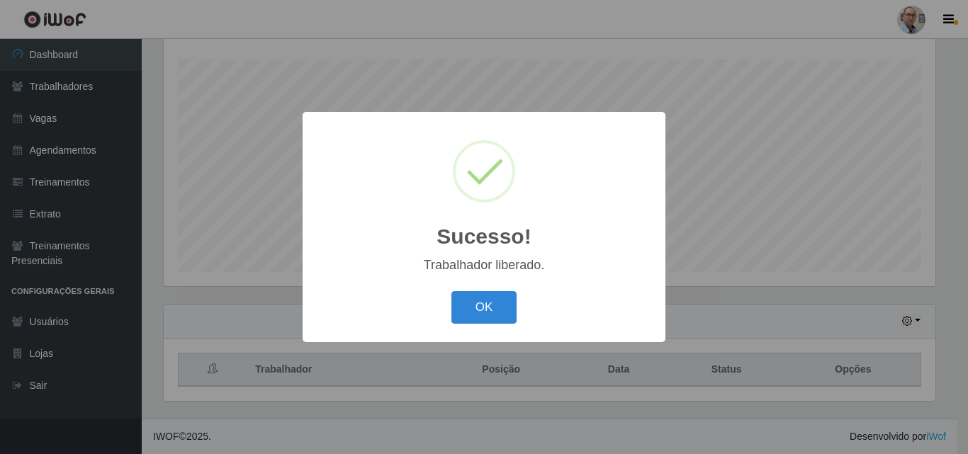
click at [463, 295] on button "OK" at bounding box center [484, 307] width 66 height 33
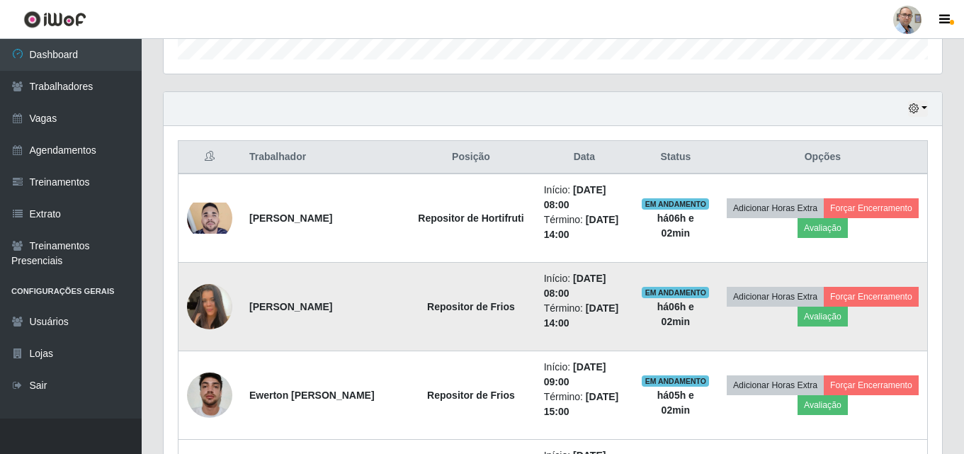
click at [205, 308] on img at bounding box center [209, 306] width 45 height 81
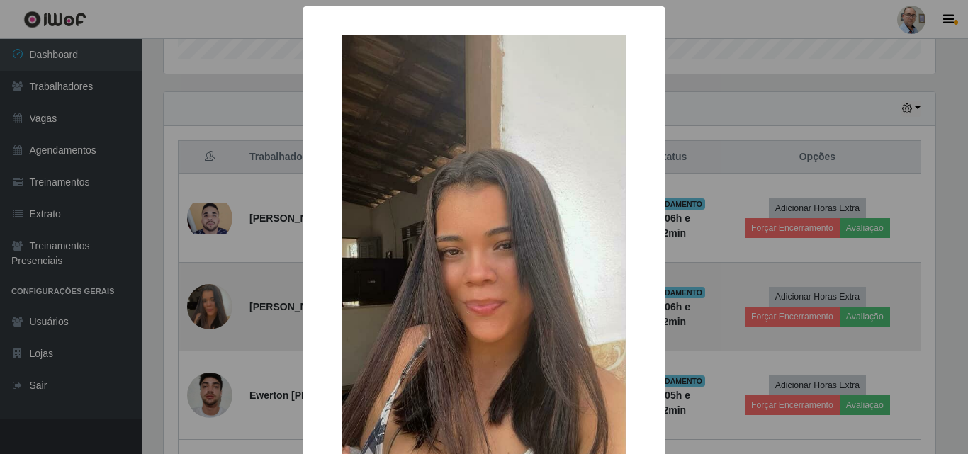
click at [205, 308] on div "× OK Cancel" at bounding box center [484, 227] width 968 height 454
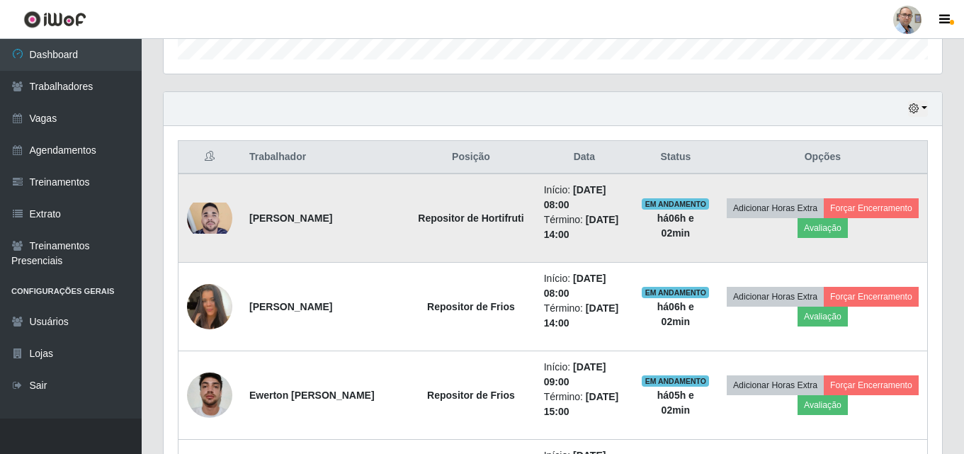
click at [211, 219] on img at bounding box center [209, 218] width 45 height 31
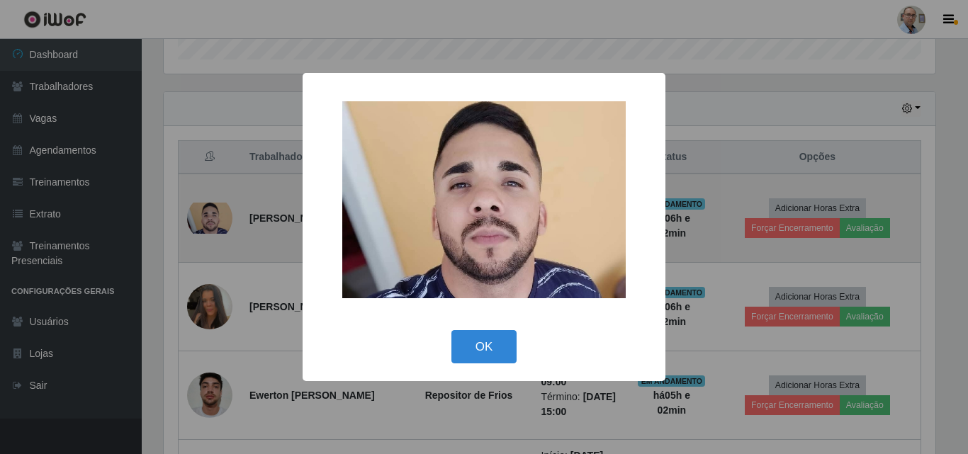
click at [211, 219] on div "× OK Cancel" at bounding box center [484, 227] width 968 height 454
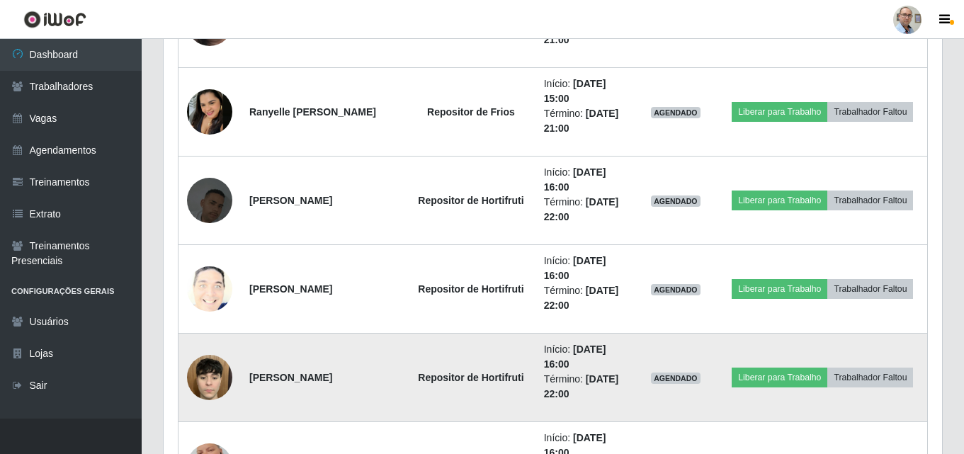
click at [210, 379] on img at bounding box center [209, 378] width 45 height 70
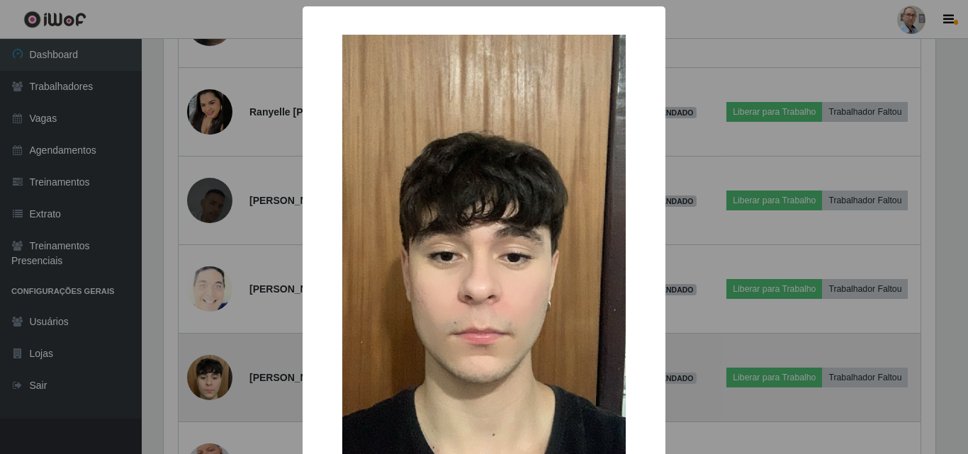
click at [210, 379] on div "× OK Cancel" at bounding box center [484, 227] width 968 height 454
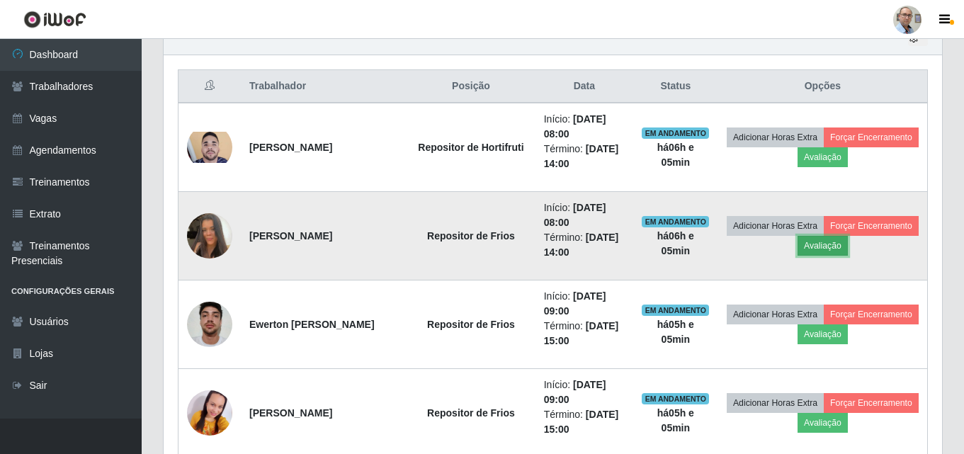
click at [848, 243] on button "Avaliação" at bounding box center [823, 246] width 50 height 20
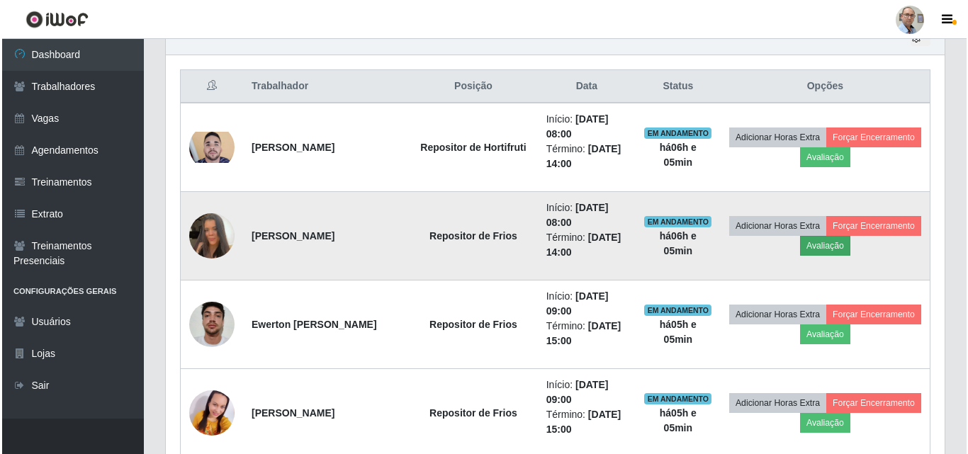
scroll to position [294, 772]
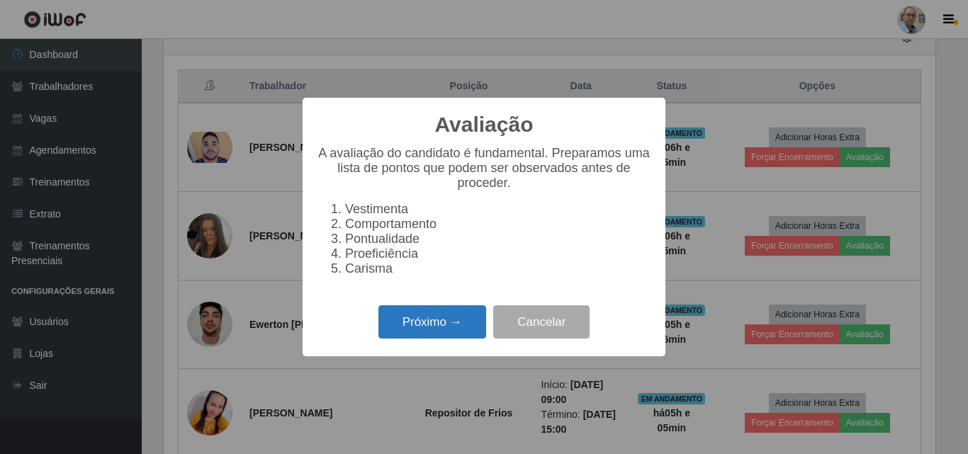
click at [446, 332] on button "Próximo →" at bounding box center [432, 321] width 108 height 33
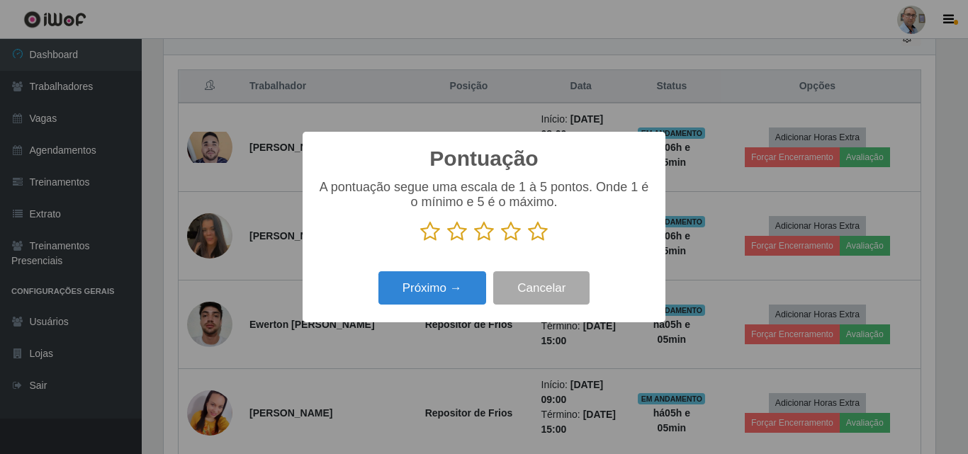
scroll to position [708279, 707801]
click at [537, 232] on icon at bounding box center [538, 231] width 20 height 21
click at [528, 242] on input "radio" at bounding box center [528, 242] width 0 height 0
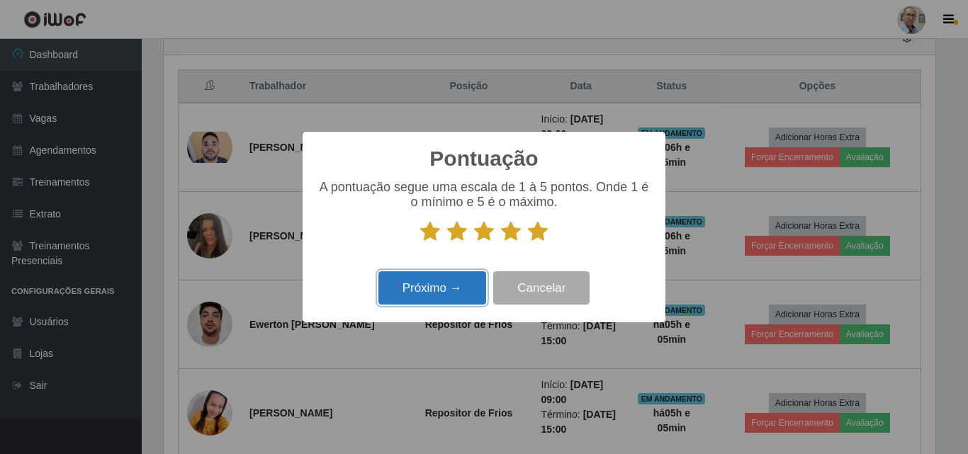
click at [467, 294] on button "Próximo →" at bounding box center [432, 287] width 108 height 33
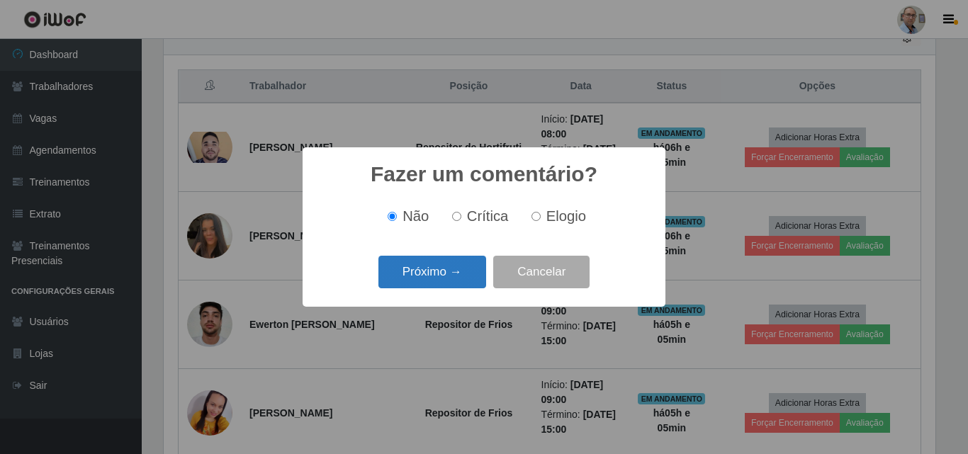
click at [463, 270] on button "Próximo →" at bounding box center [432, 272] width 108 height 33
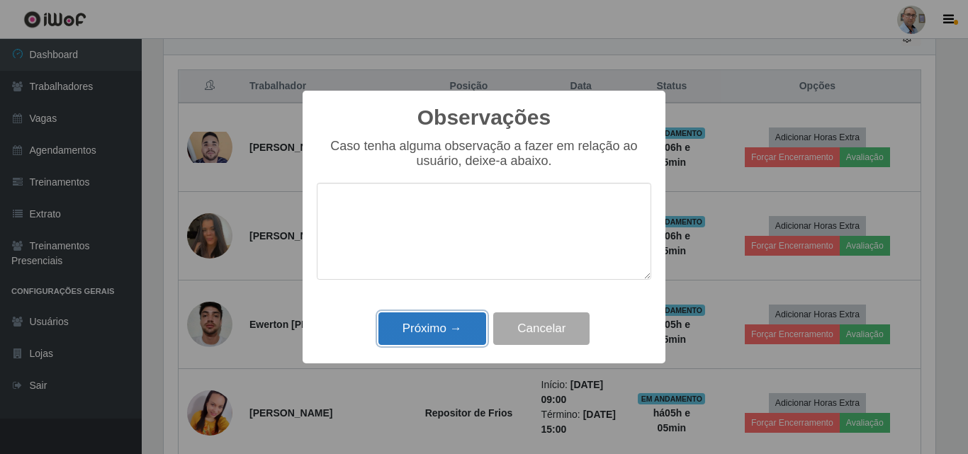
click at [466, 325] on button "Próximo →" at bounding box center [432, 328] width 108 height 33
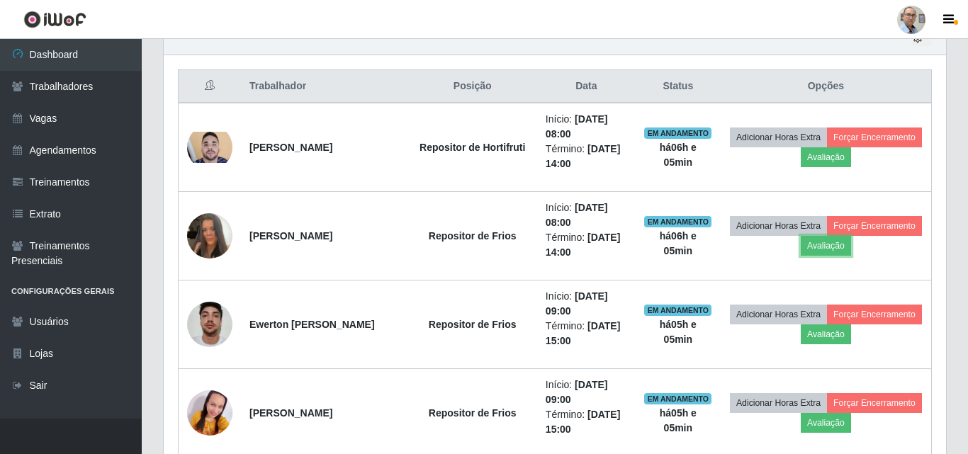
scroll to position [294, 779]
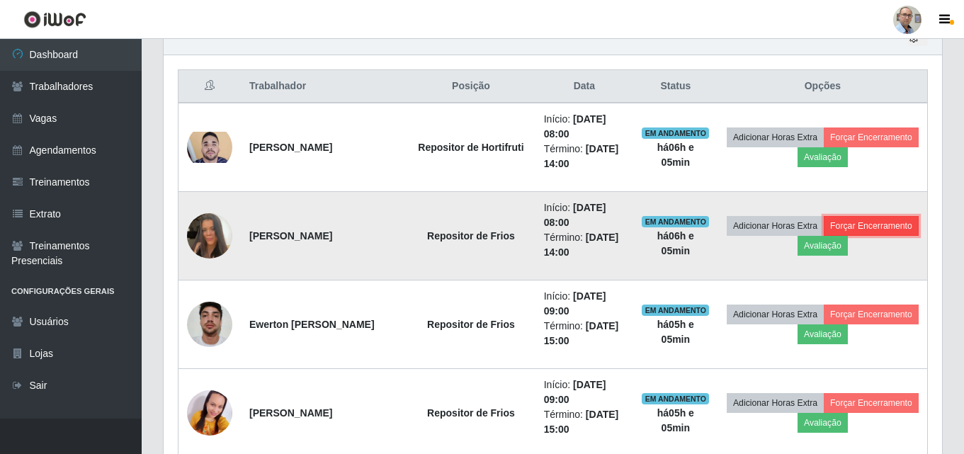
click at [826, 236] on button "Forçar Encerramento" at bounding box center [871, 226] width 95 height 20
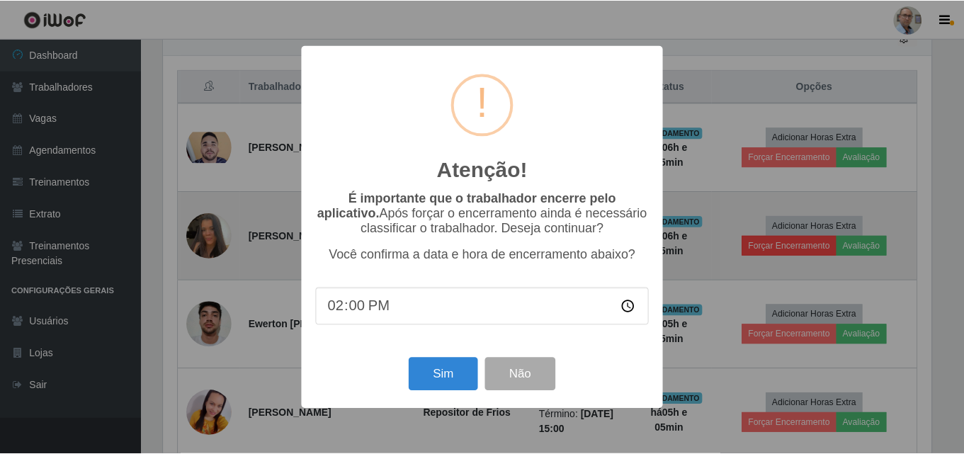
scroll to position [294, 772]
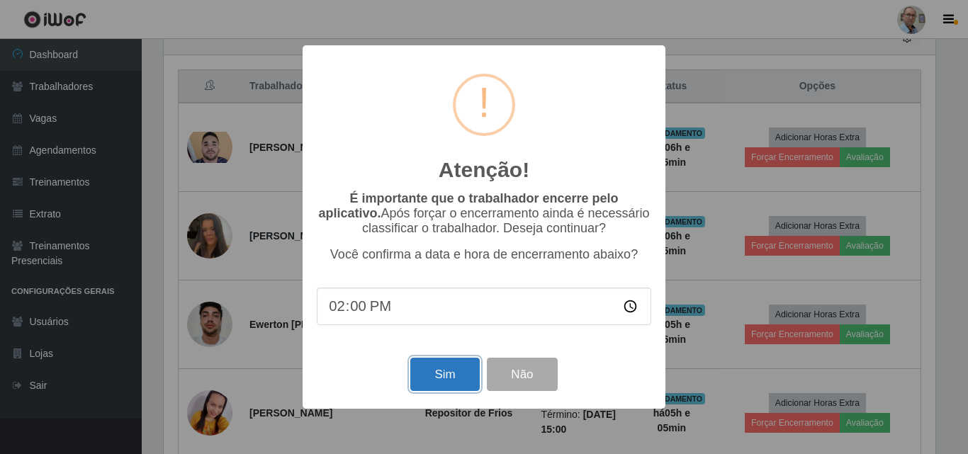
click at [466, 373] on button "Sim" at bounding box center [444, 374] width 69 height 33
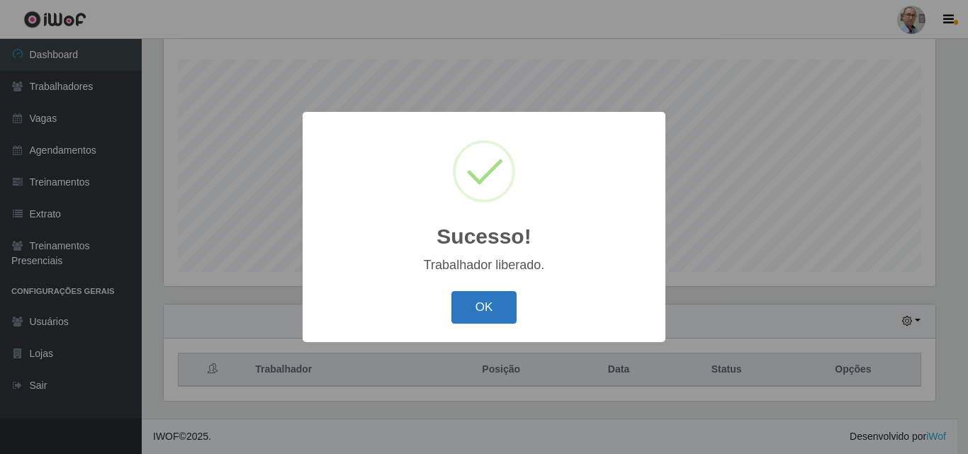
click at [477, 303] on button "OK" at bounding box center [484, 307] width 66 height 33
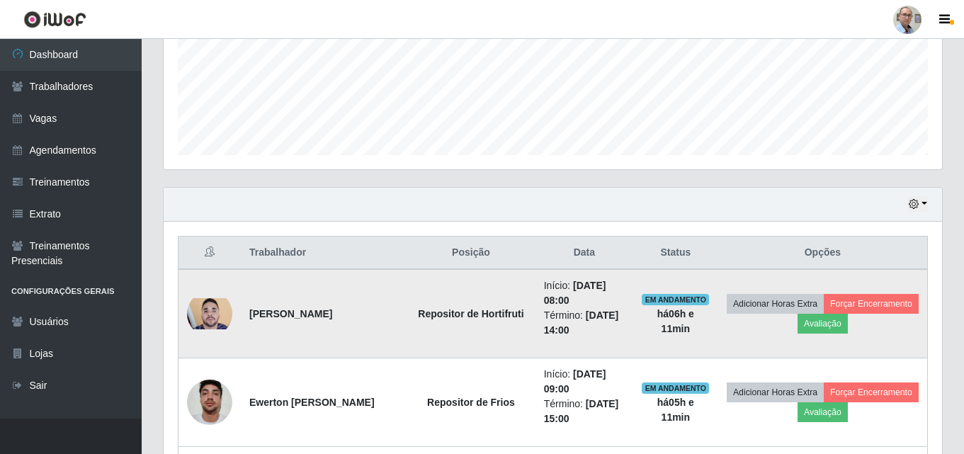
scroll to position [376, 0]
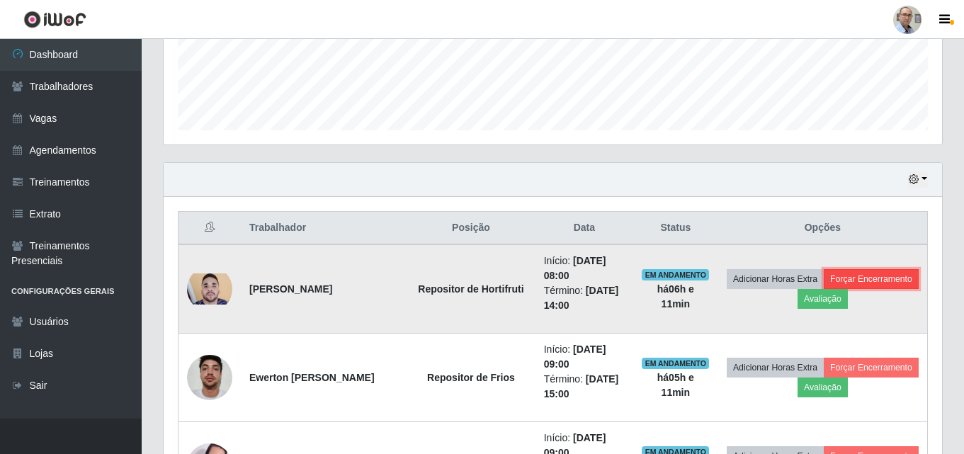
click at [824, 289] on button "Forçar Encerramento" at bounding box center [871, 279] width 95 height 20
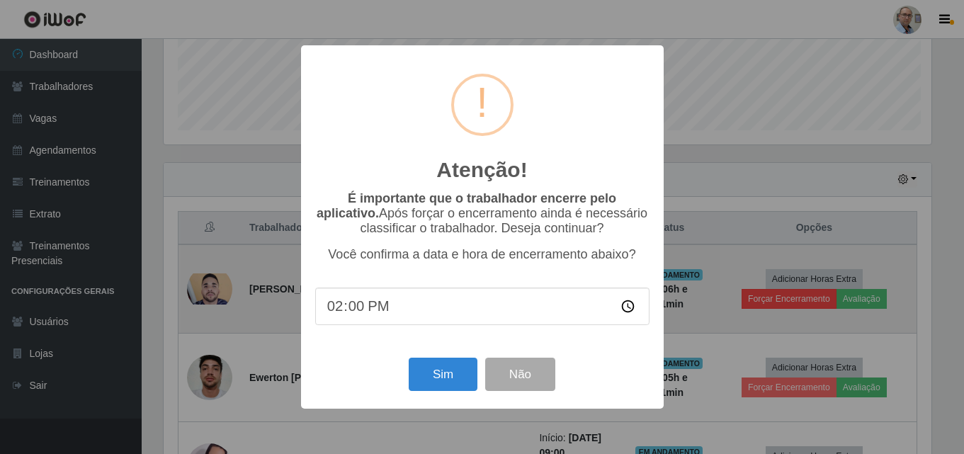
scroll to position [294, 772]
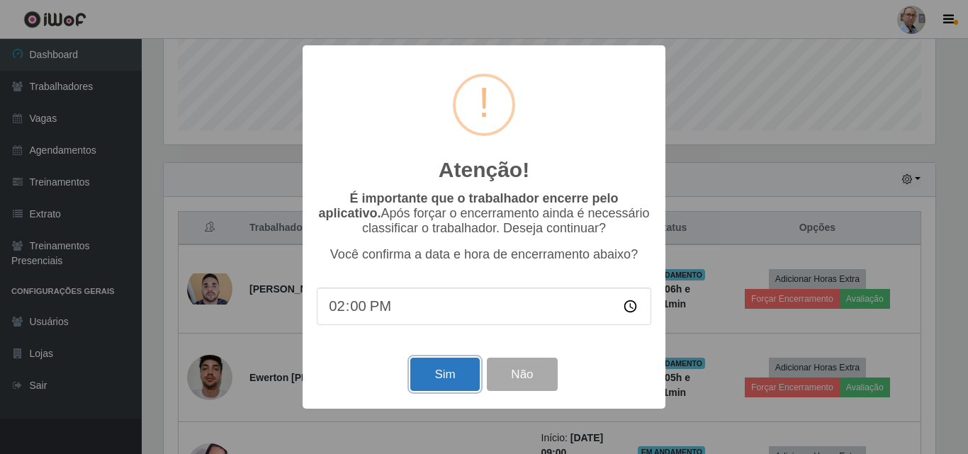
click at [466, 373] on button "Sim" at bounding box center [444, 374] width 69 height 33
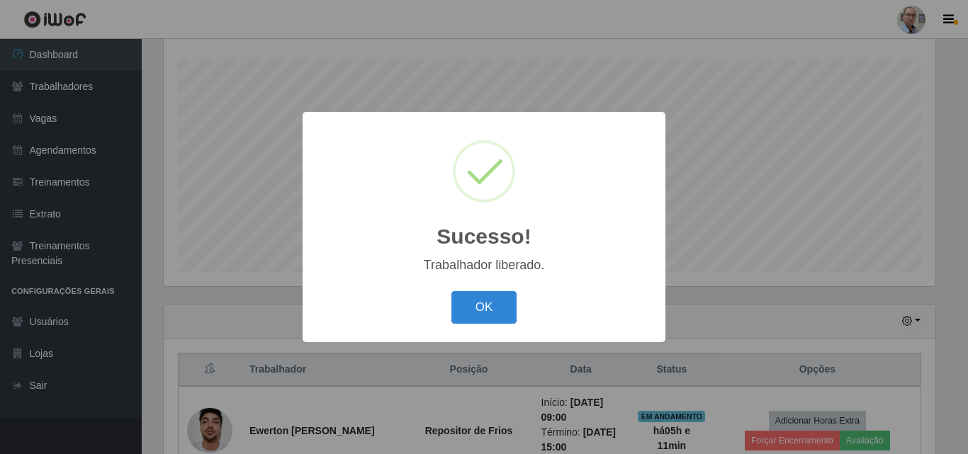
click at [451, 291] on button "OK" at bounding box center [484, 307] width 66 height 33
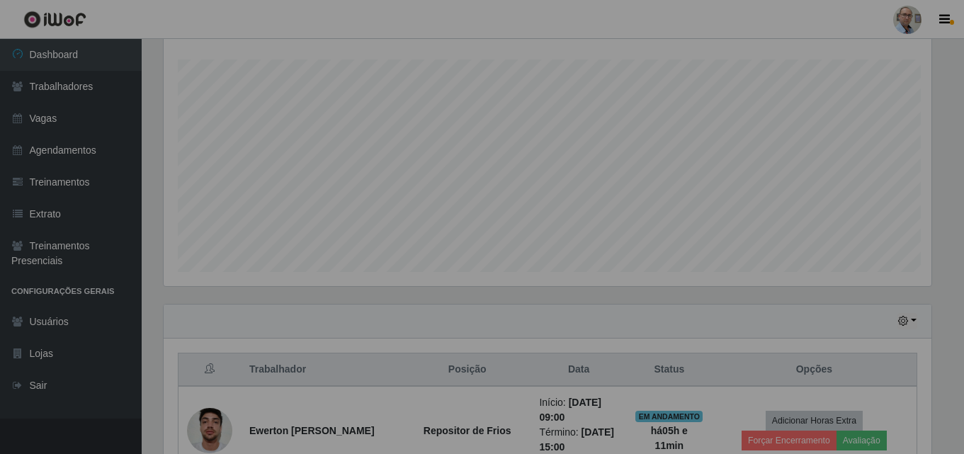
scroll to position [294, 779]
